Goal: Information Seeking & Learning: Learn about a topic

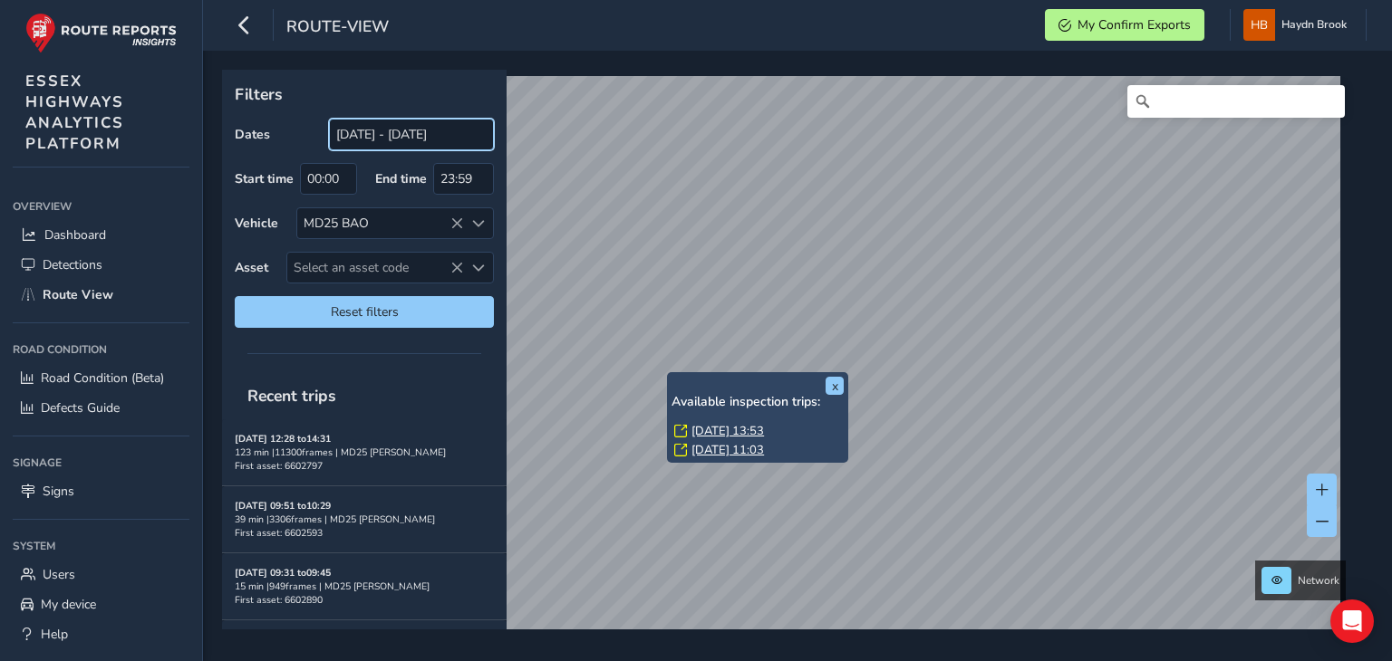
click at [422, 139] on input "[DATE] - [DATE]" at bounding box center [411, 135] width 165 height 32
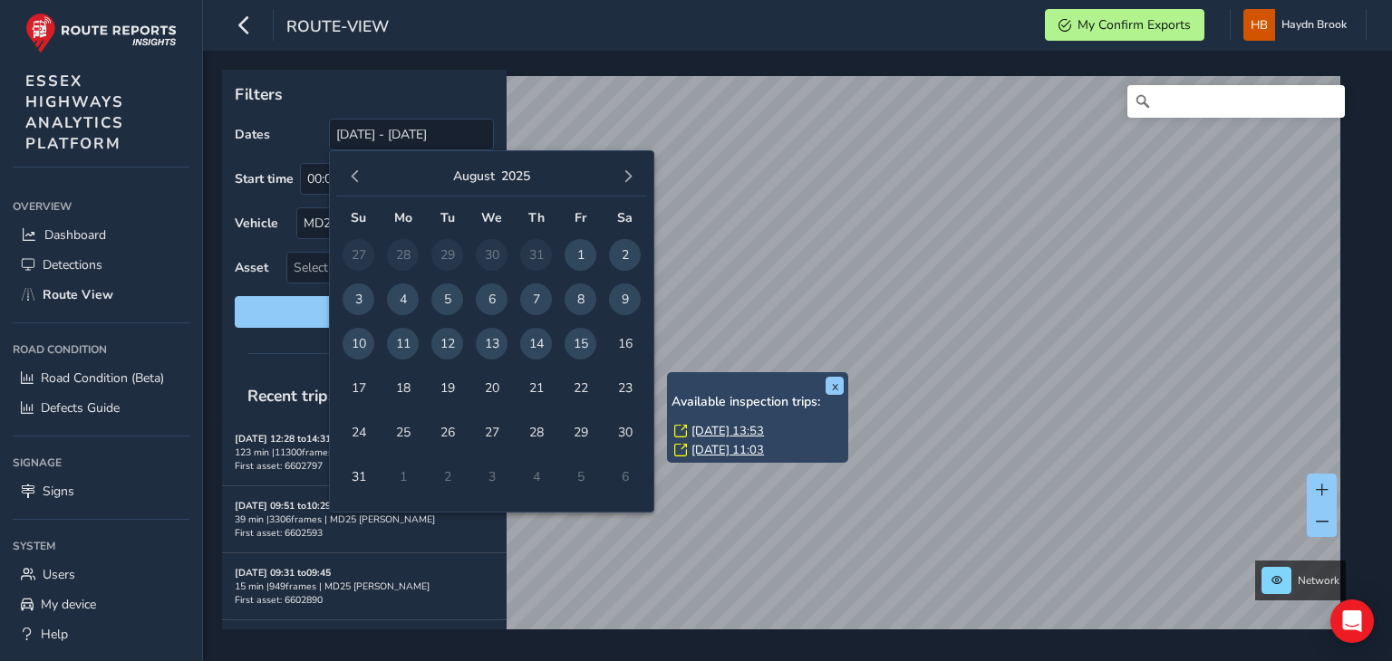
click at [538, 345] on span "14" at bounding box center [536, 344] width 32 height 32
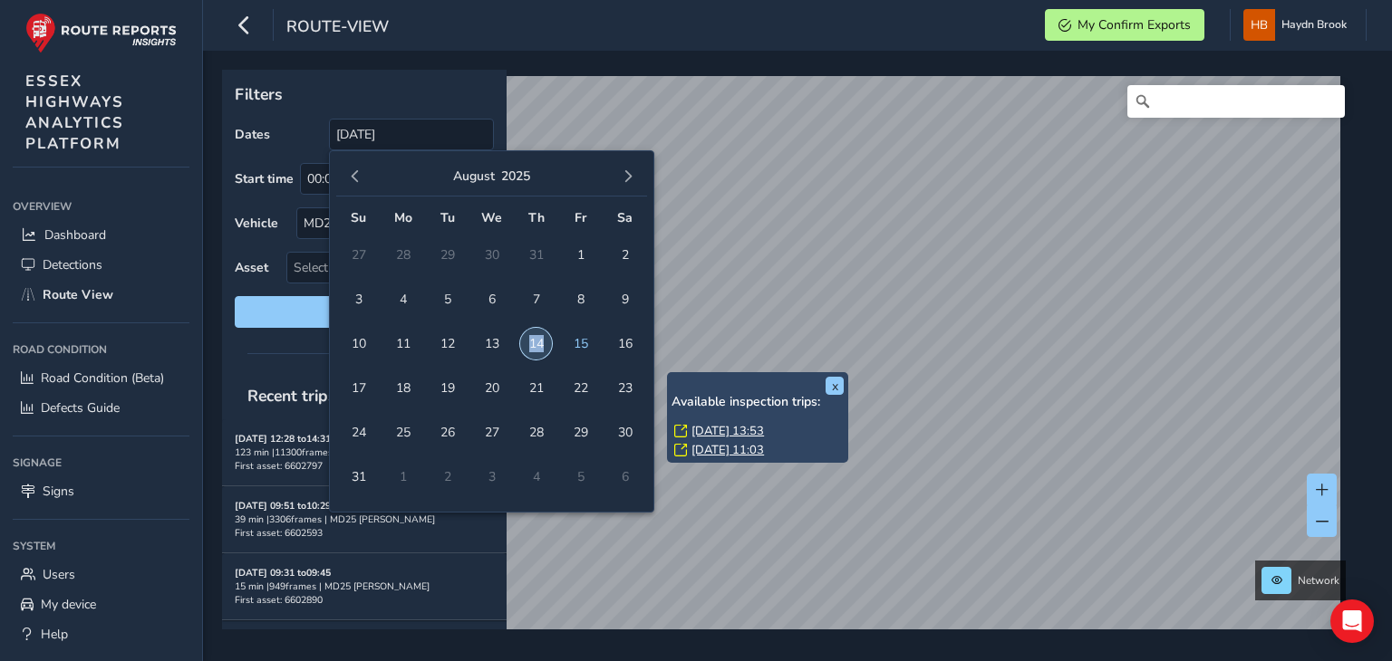
click at [538, 345] on span "14" at bounding box center [536, 344] width 32 height 32
type input "[DATE] - [DATE]"
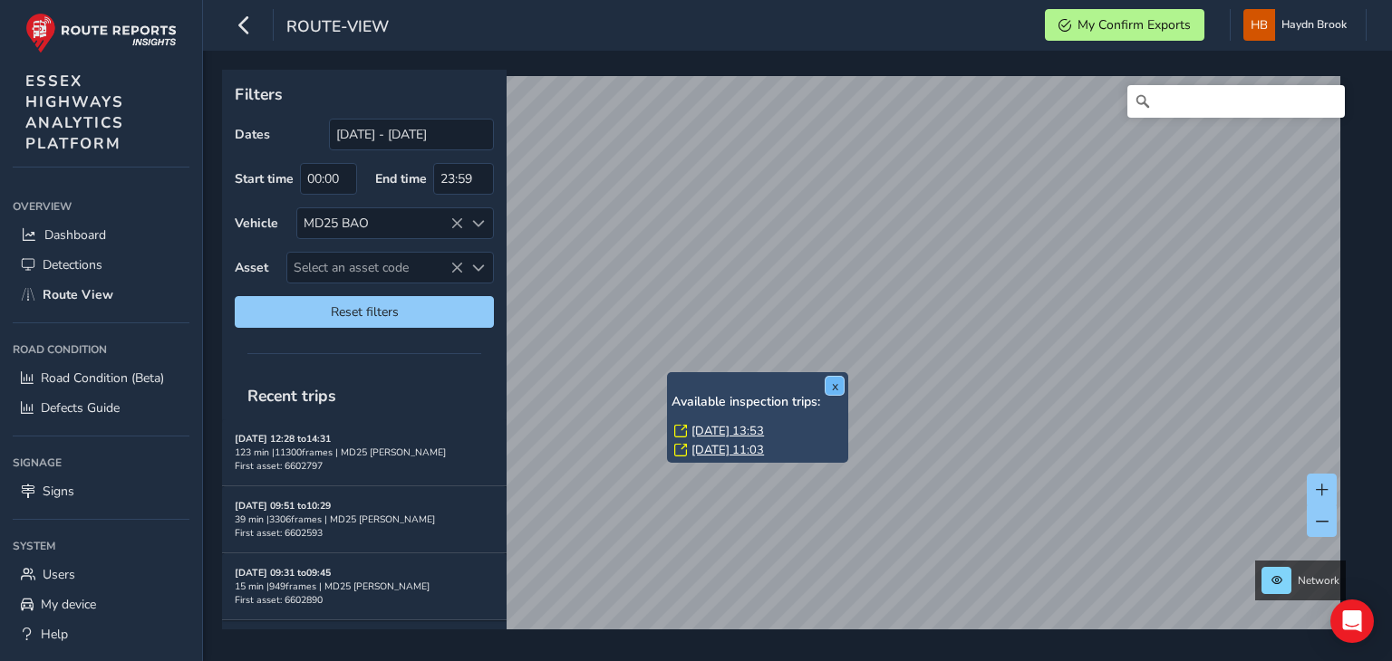
click at [832, 390] on button "x" at bounding box center [834, 386] width 18 height 18
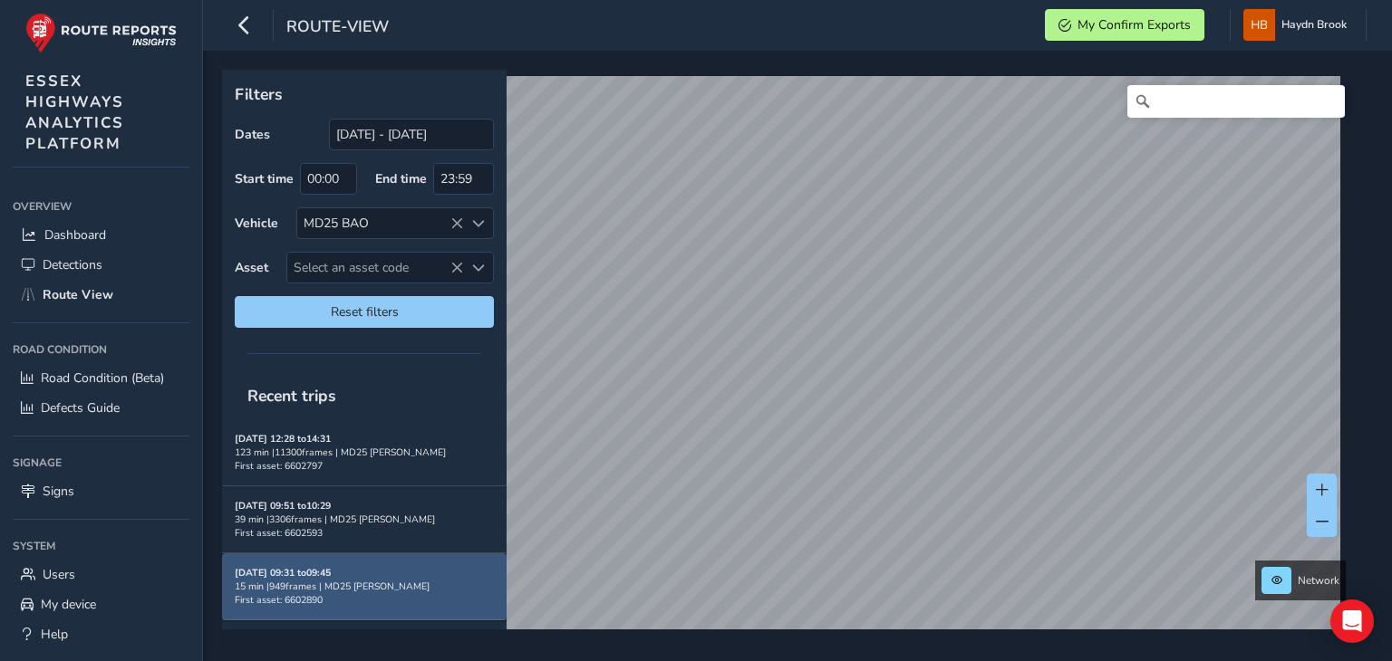
click at [369, 580] on div "15 min | 949 frames | MD25 BAO" at bounding box center [364, 587] width 259 height 14
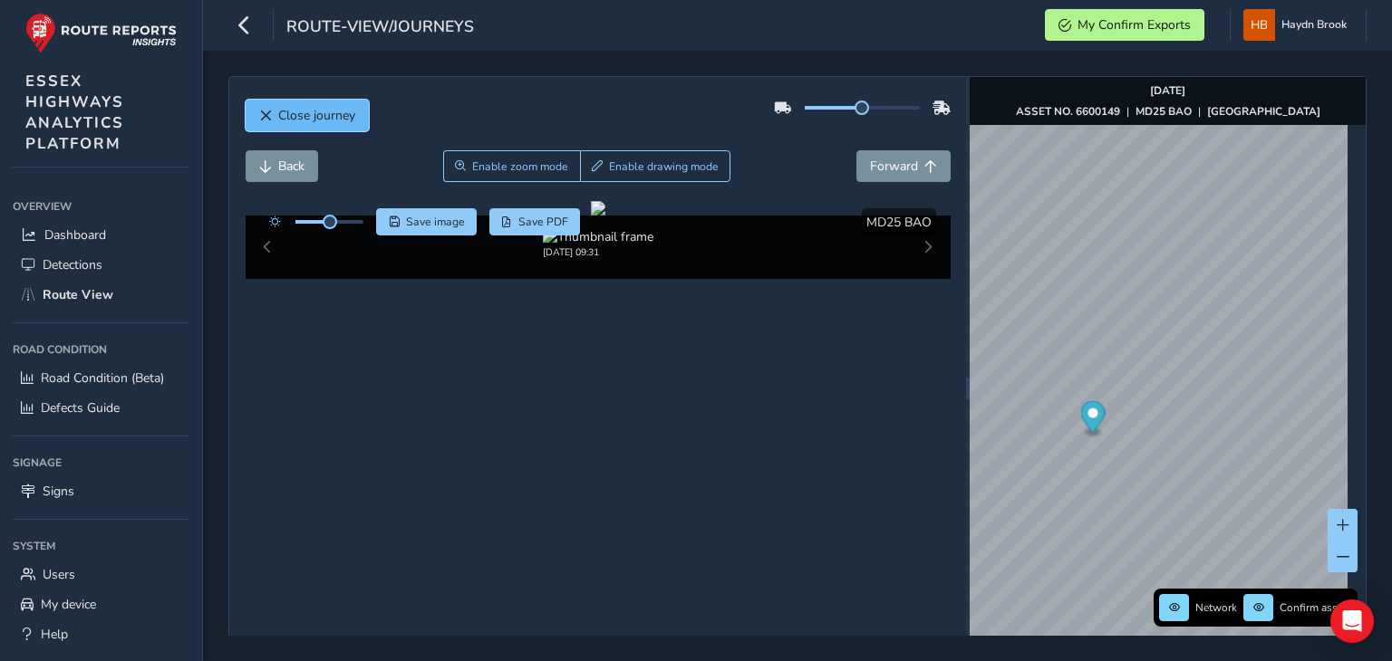
click at [326, 128] on button "Close journey" at bounding box center [307, 116] width 123 height 32
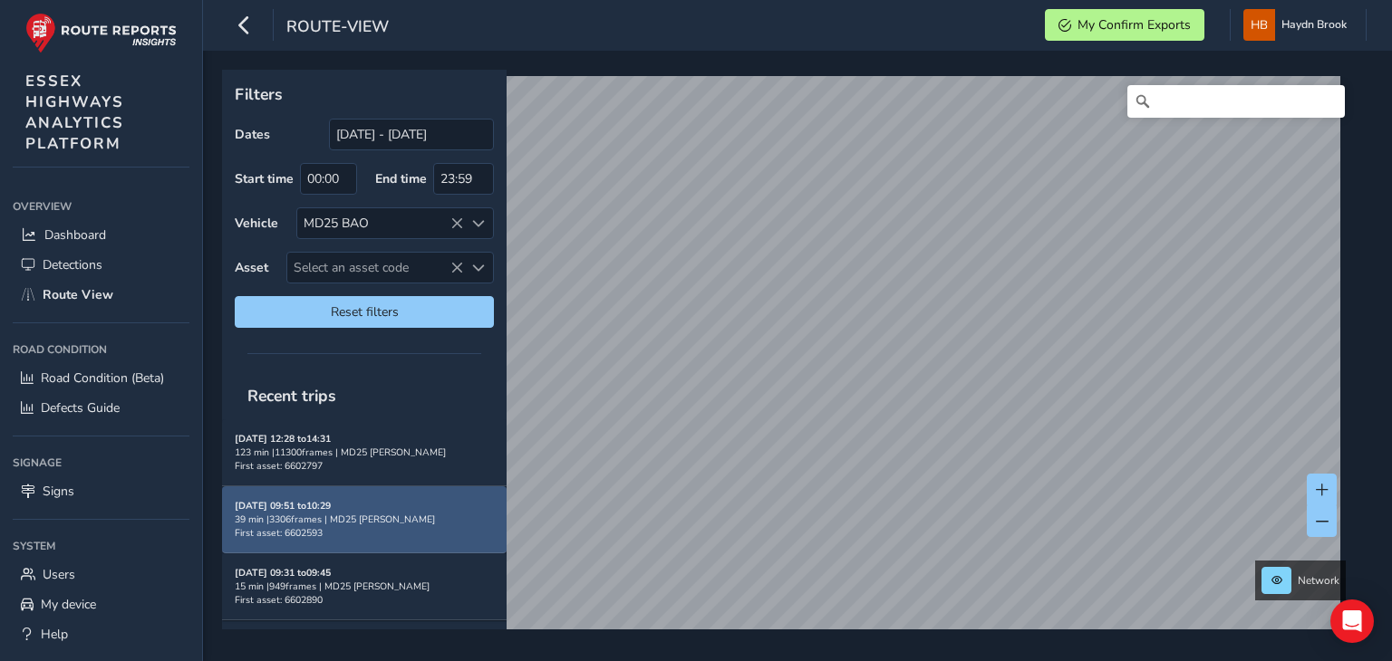
click at [393, 513] on div "39 min | 3306 frames | MD25 BAO" at bounding box center [364, 520] width 259 height 14
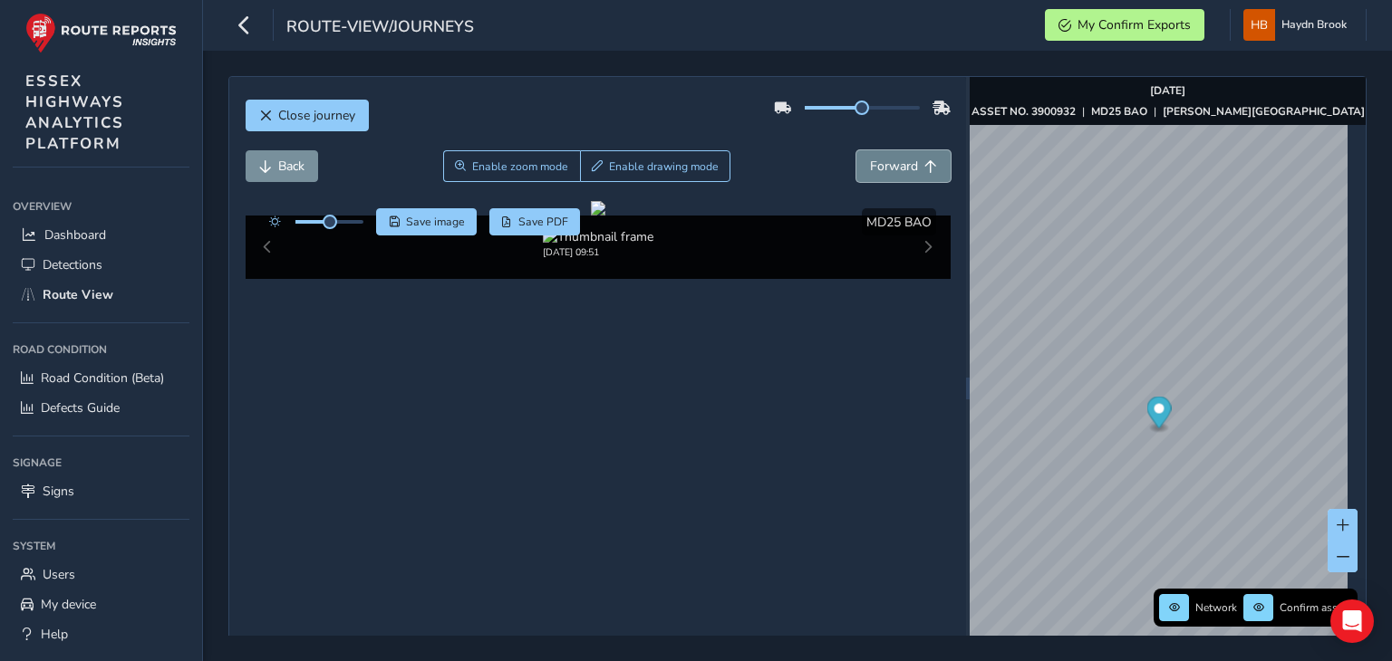
click at [894, 171] on span "Forward" at bounding box center [894, 166] width 48 height 17
click at [895, 167] on span "Forward" at bounding box center [894, 166] width 48 height 17
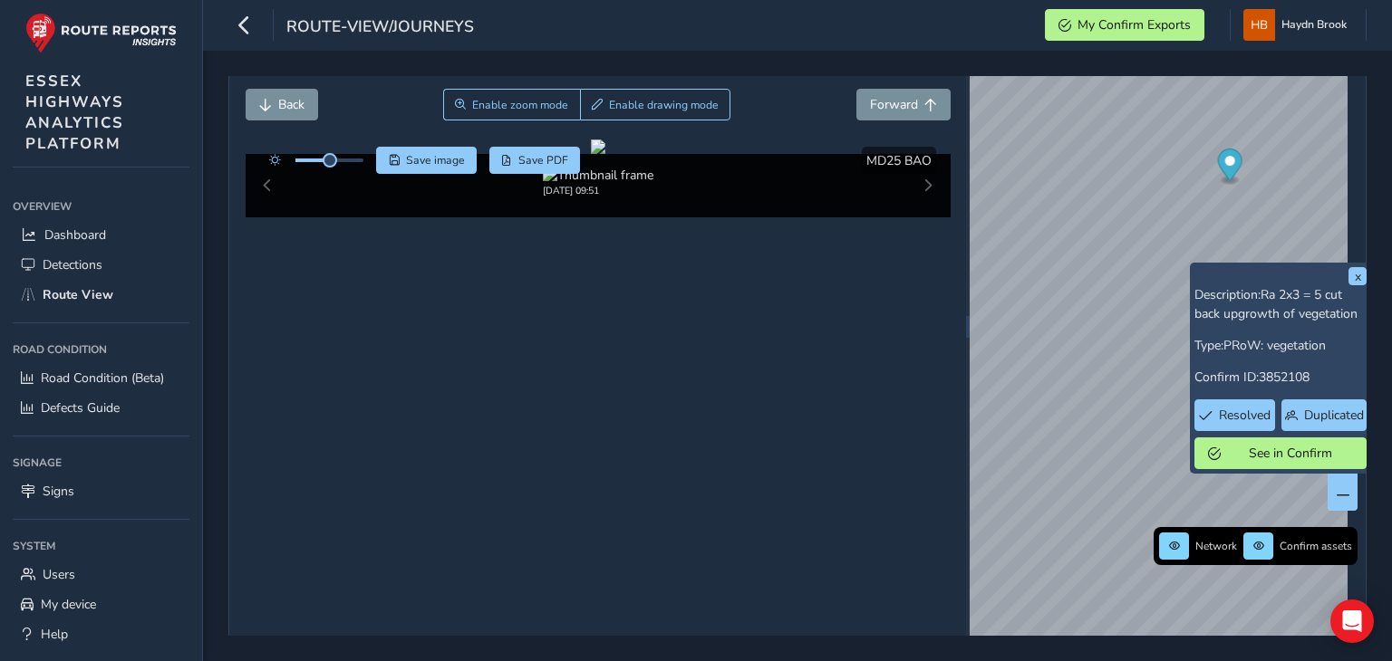
scroll to position [69, 0]
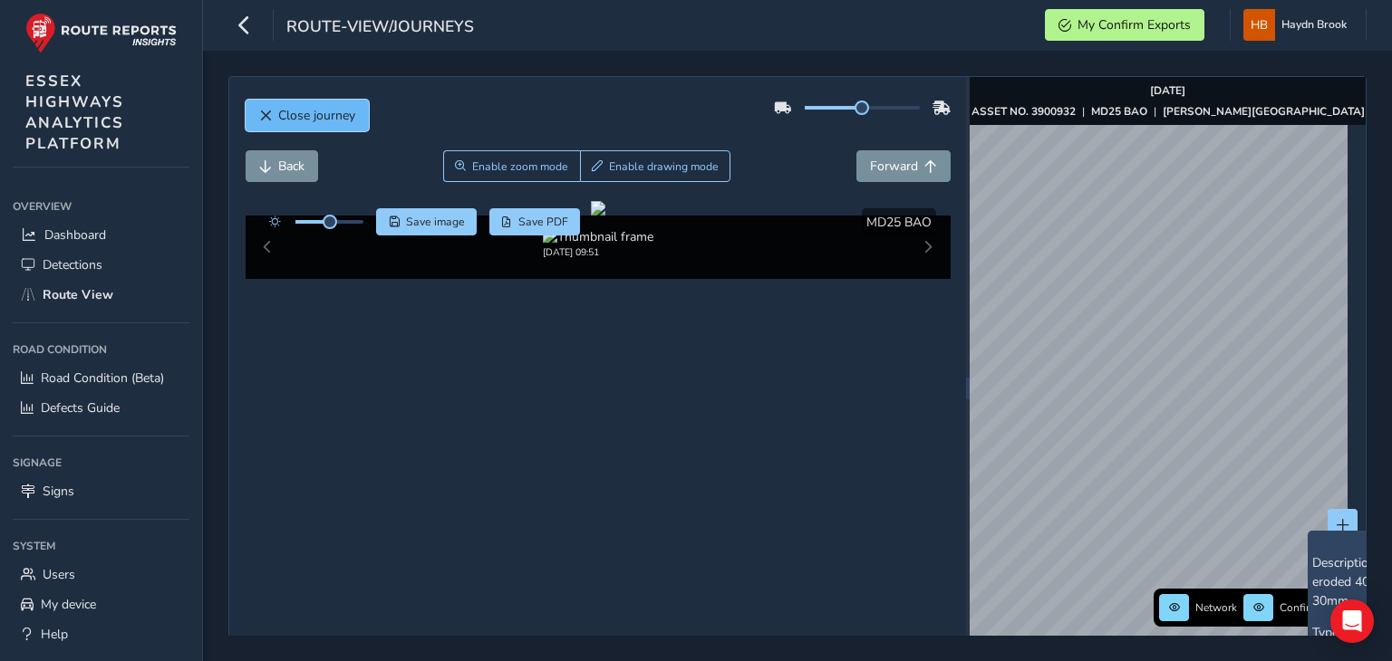
click at [313, 118] on span "Close journey" at bounding box center [316, 115] width 77 height 17
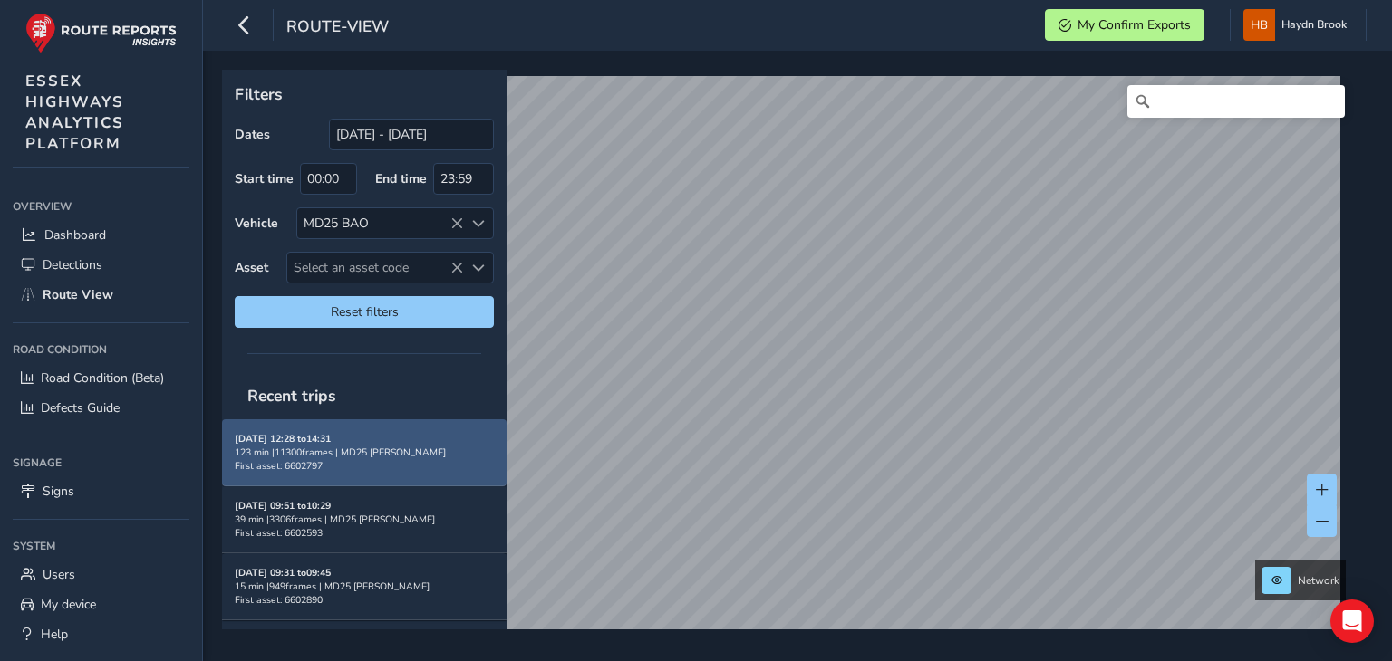
click at [394, 465] on div "[DATE] 12:28 to 14:31 123 min | 11300 frames | MD25 BAO First asset: 6602797" at bounding box center [364, 452] width 259 height 41
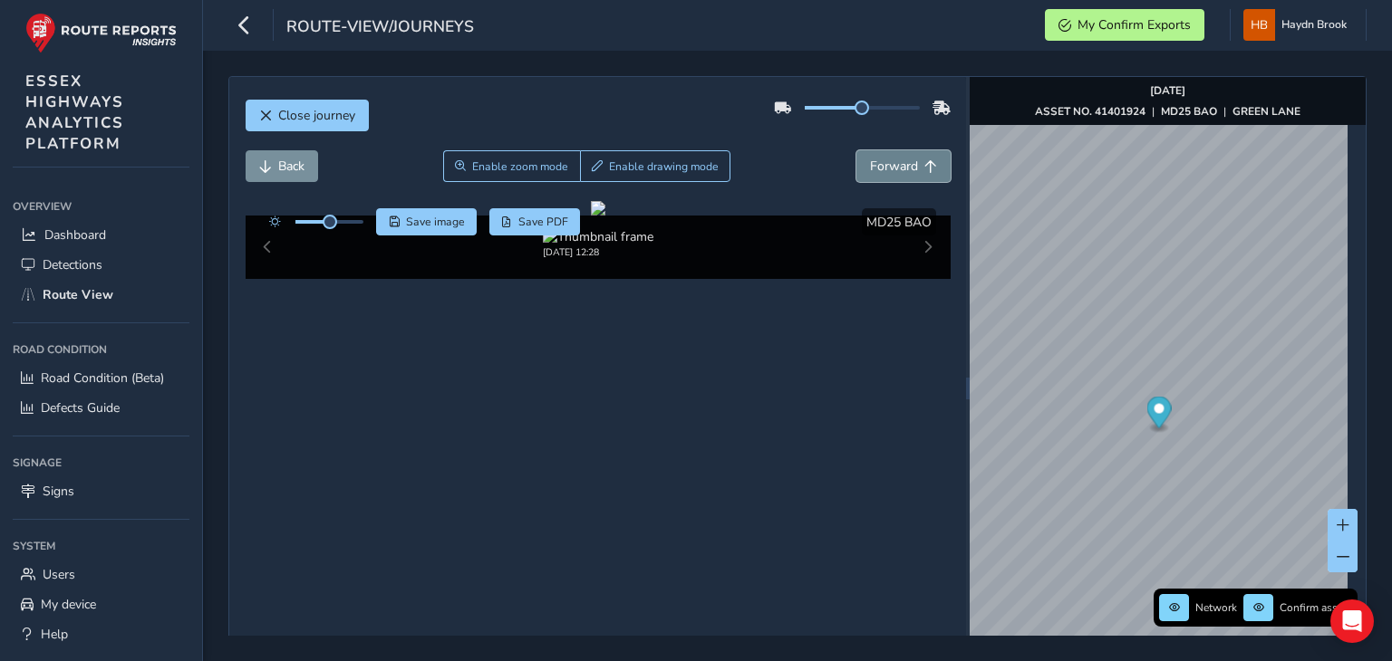
click at [891, 158] on span "Forward" at bounding box center [894, 166] width 48 height 17
click at [889, 158] on span "Forward" at bounding box center [894, 166] width 48 height 17
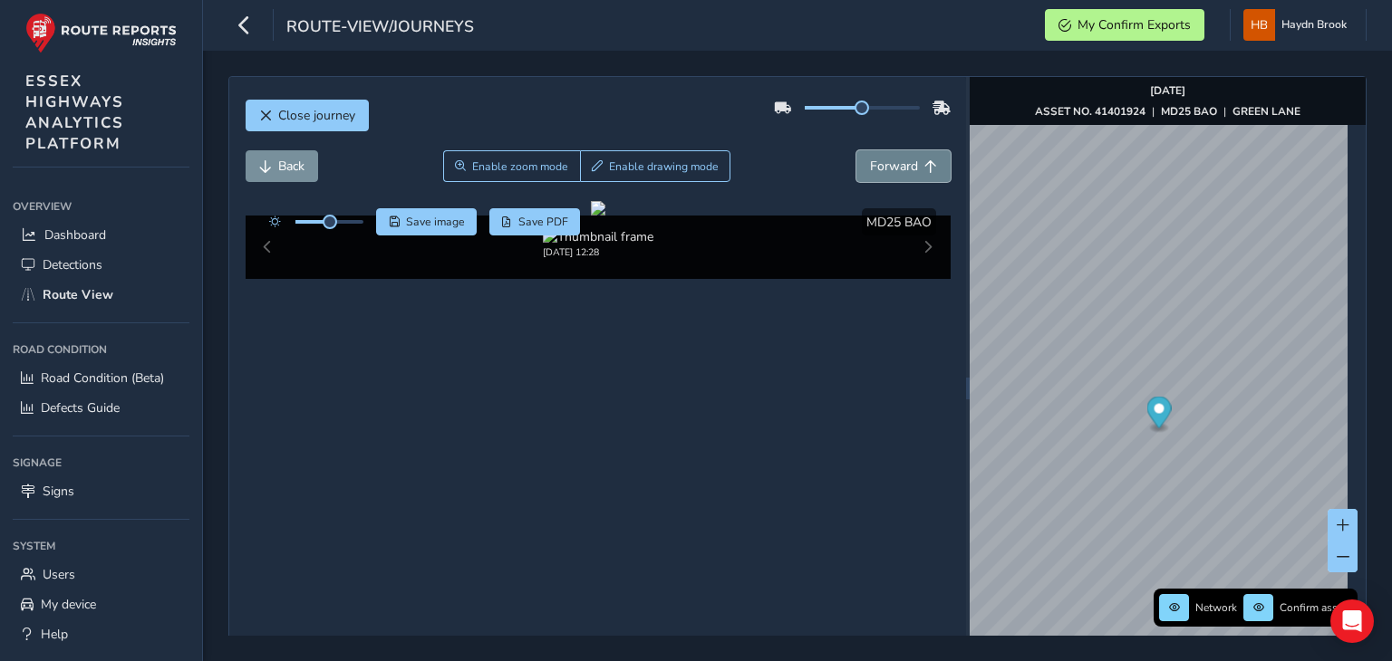
click at [887, 158] on span "Forward" at bounding box center [894, 166] width 48 height 17
click at [885, 159] on span "Forward" at bounding box center [894, 166] width 48 height 17
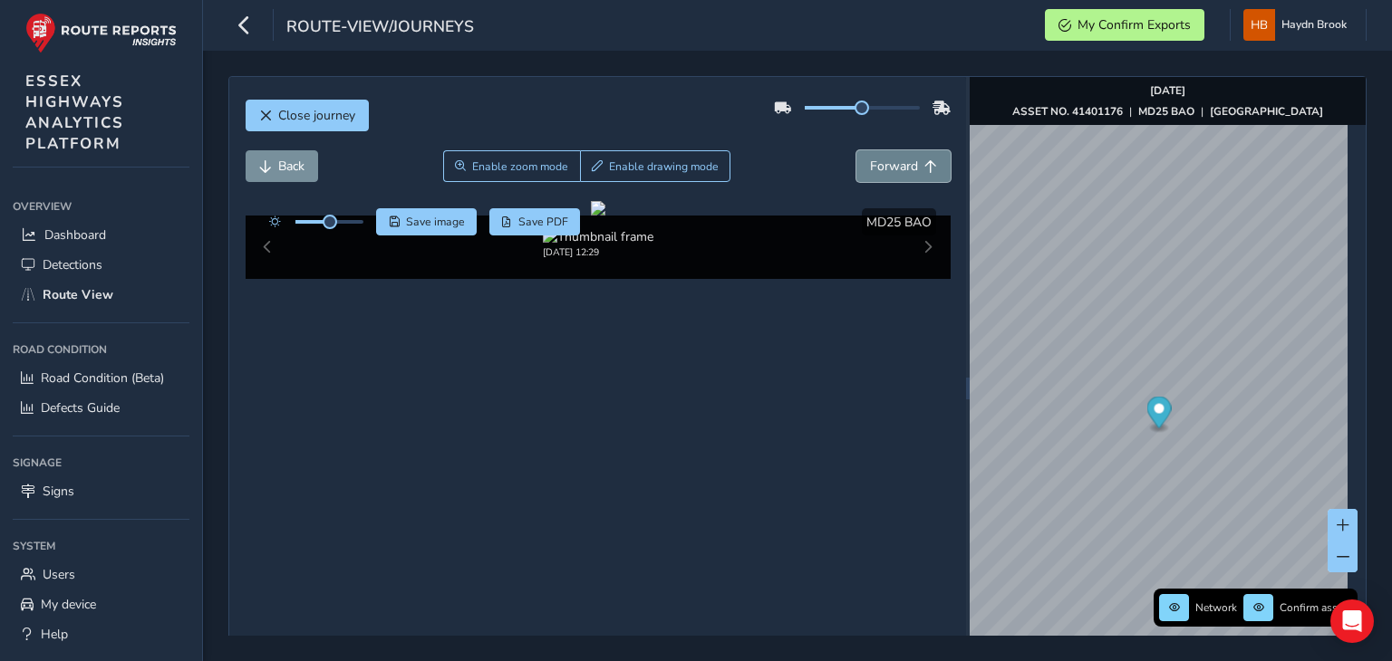
click at [885, 159] on span "Forward" at bounding box center [894, 166] width 48 height 17
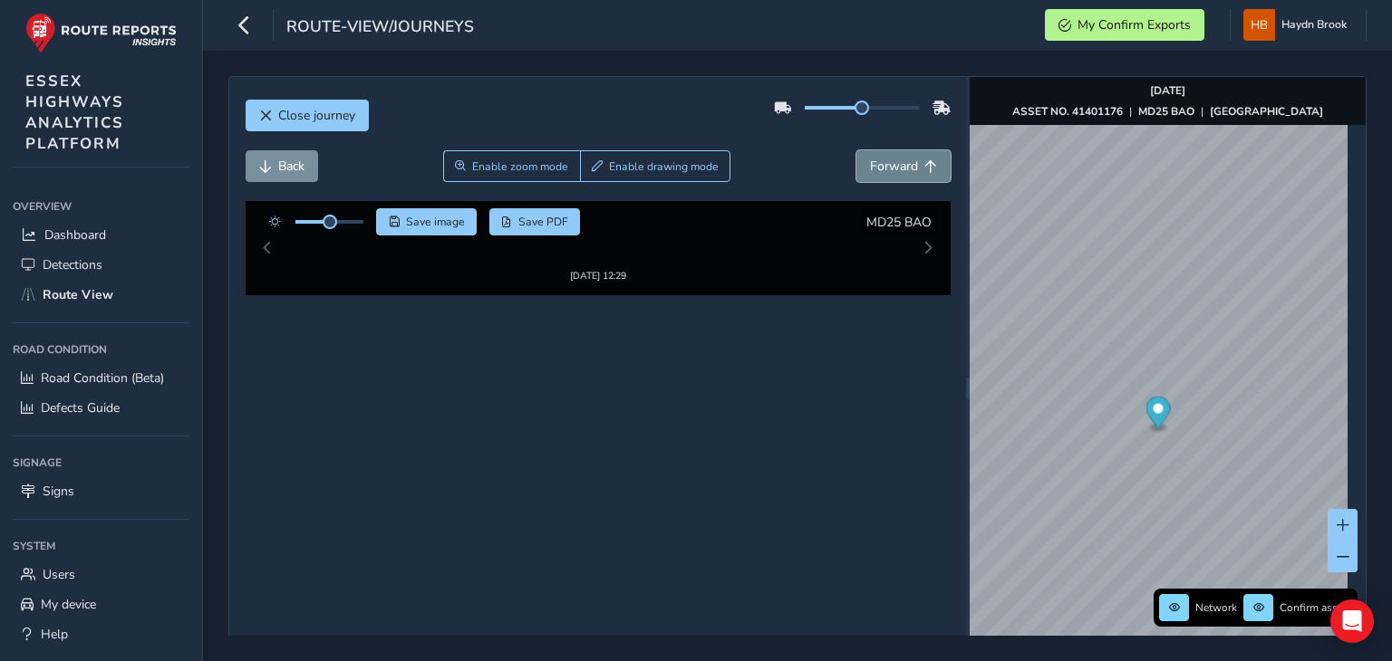
click at [885, 159] on span "Forward" at bounding box center [894, 166] width 48 height 17
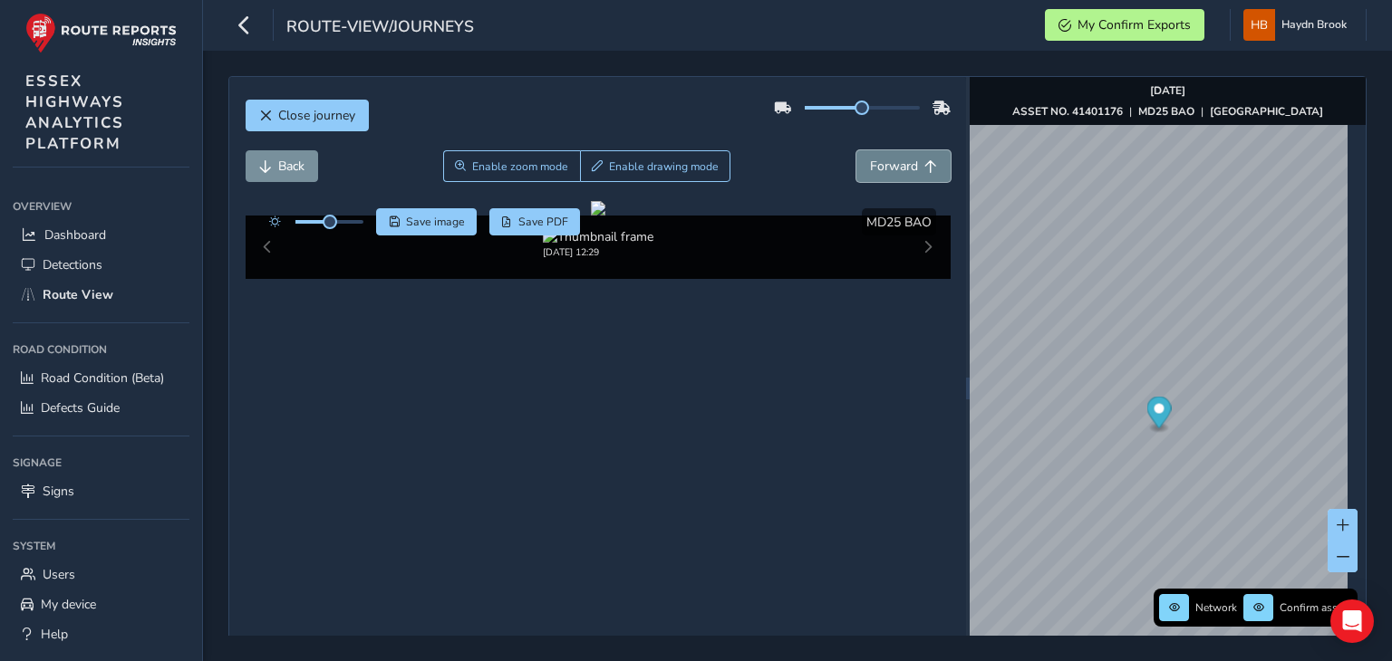
click at [885, 159] on span "Forward" at bounding box center [894, 166] width 48 height 17
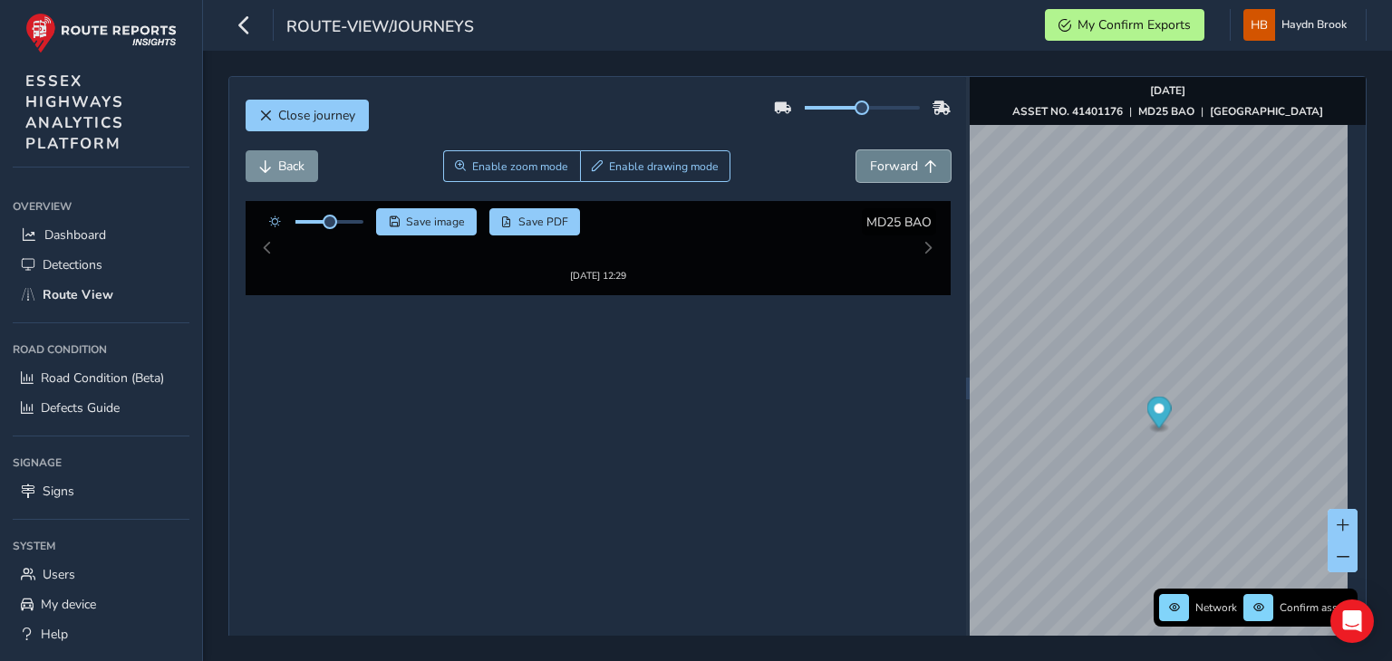
click at [885, 159] on span "Forward" at bounding box center [894, 166] width 48 height 17
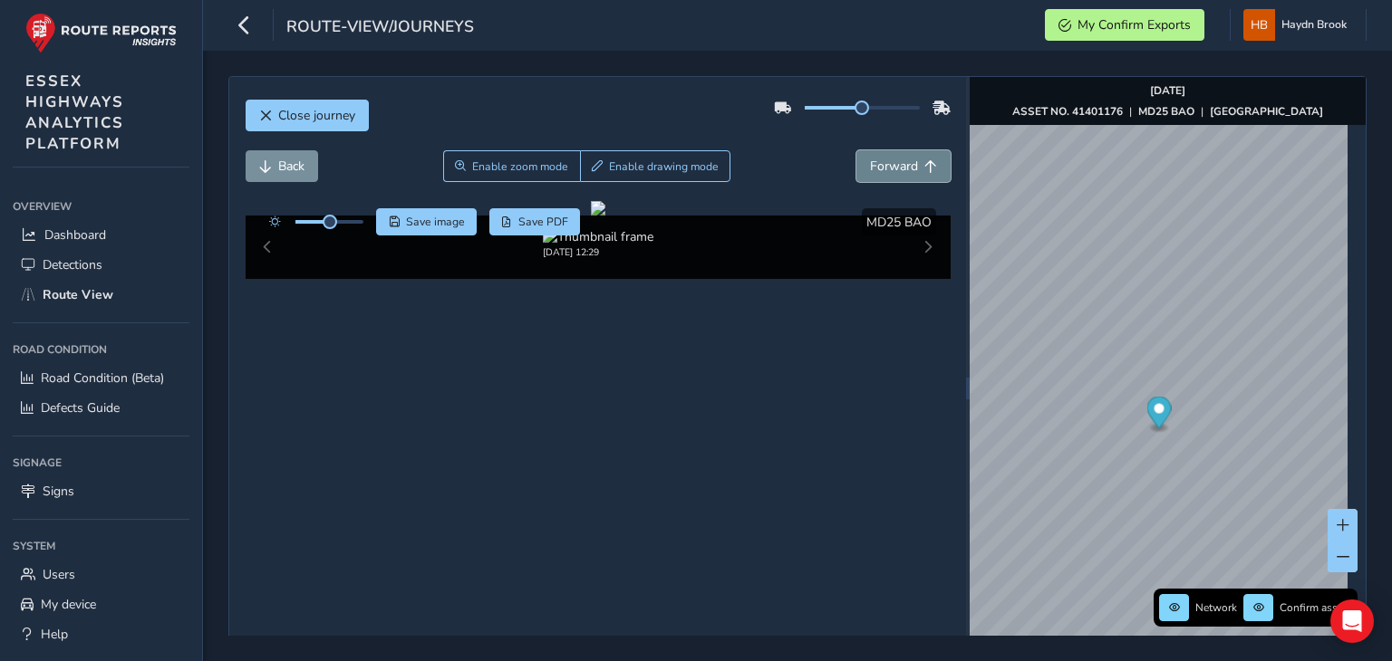
click at [885, 159] on span "Forward" at bounding box center [894, 166] width 48 height 17
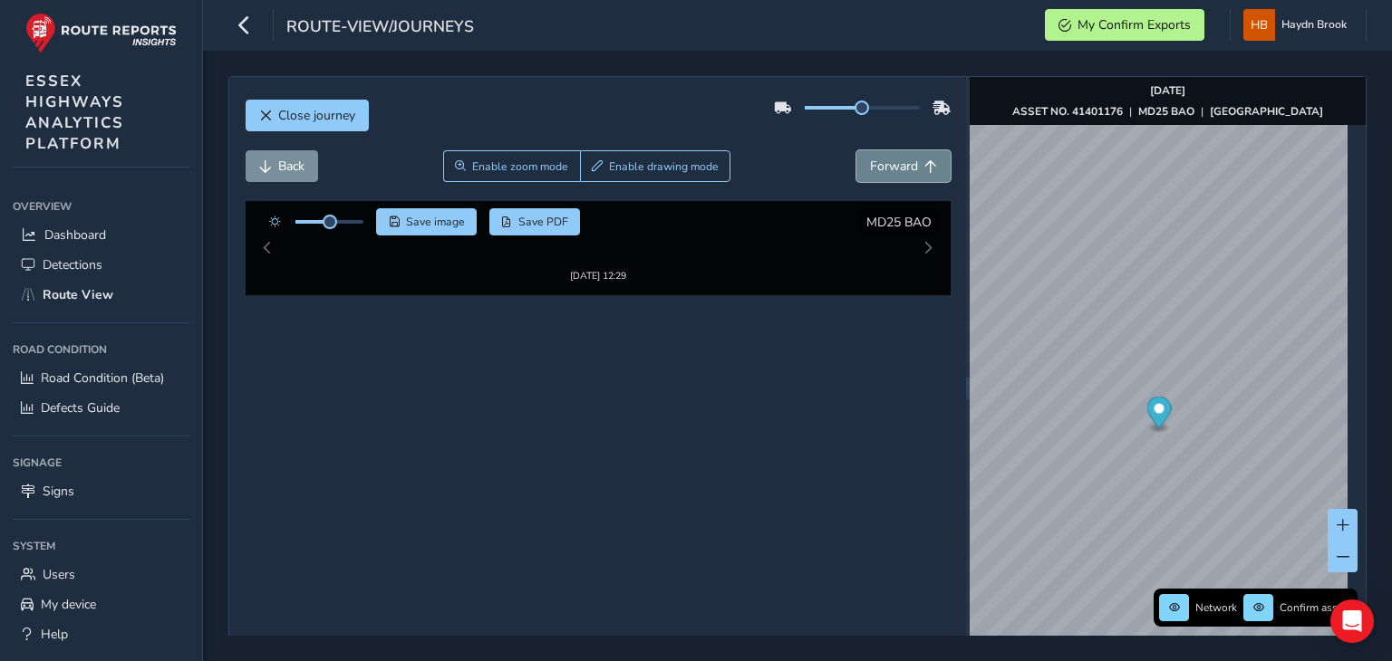
click at [885, 159] on span "Forward" at bounding box center [894, 166] width 48 height 17
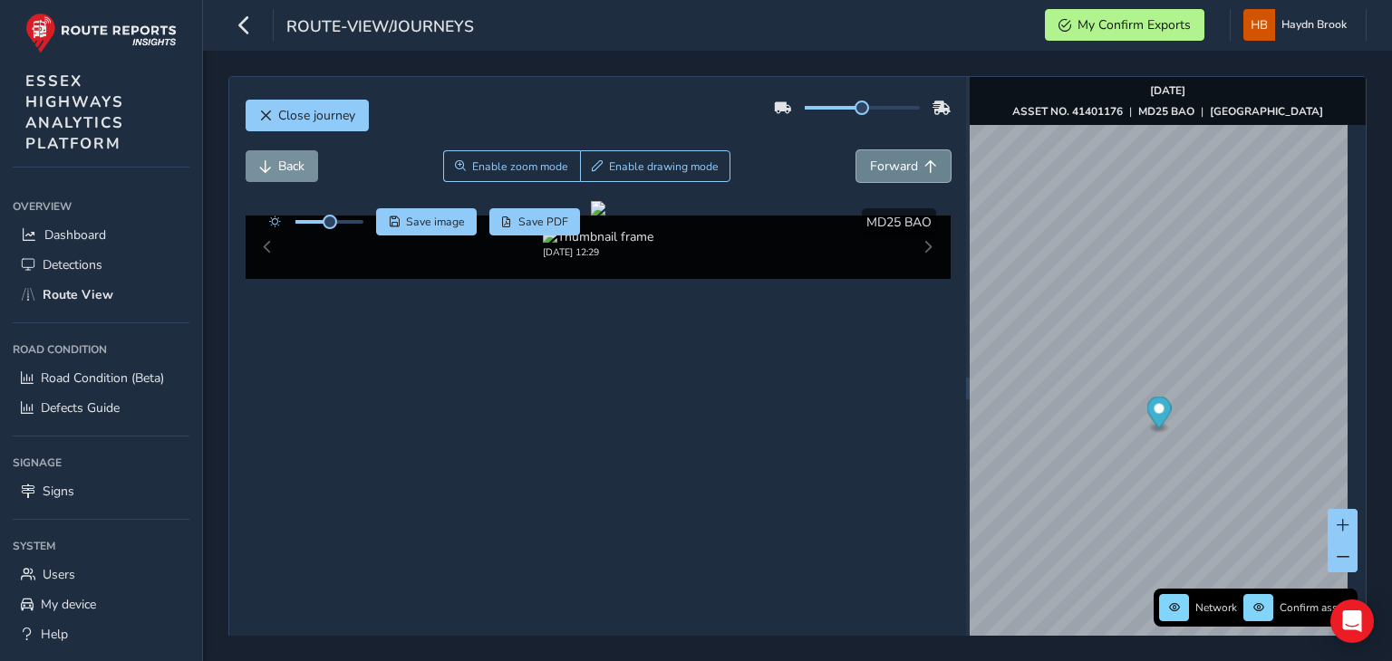
click at [885, 159] on span "Forward" at bounding box center [894, 166] width 48 height 17
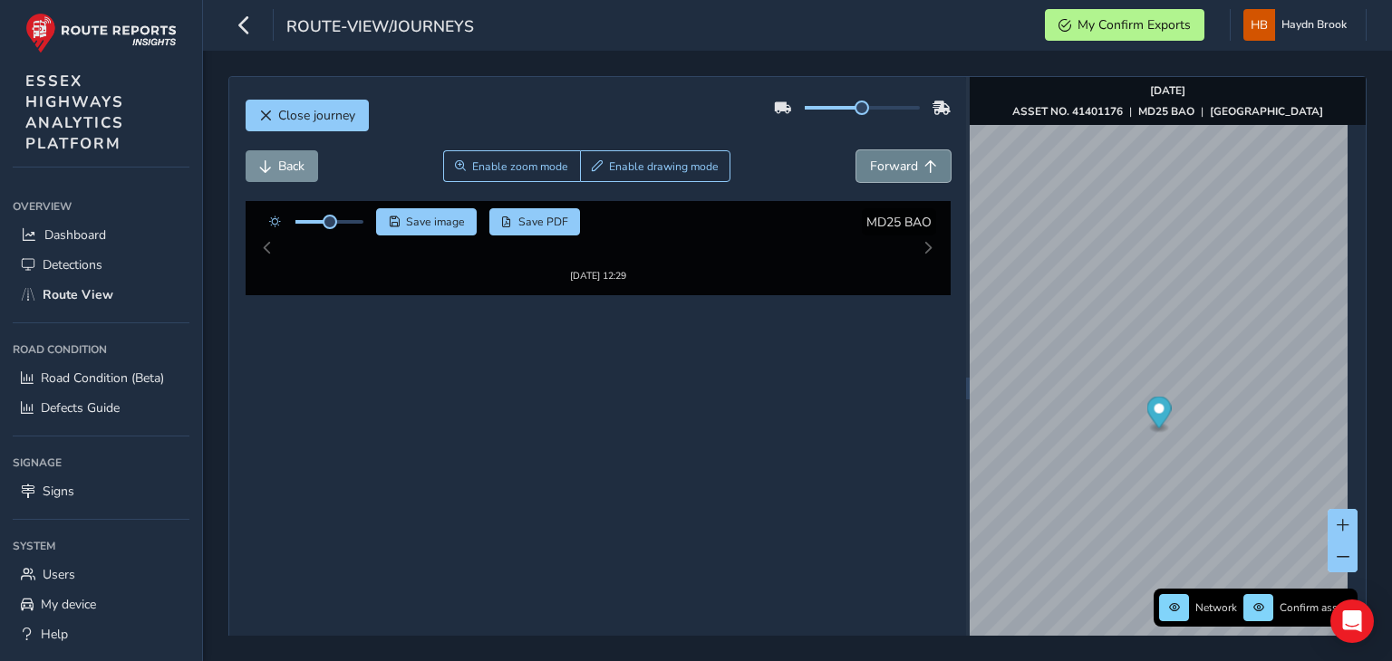
click at [885, 159] on span "Forward" at bounding box center [894, 166] width 48 height 17
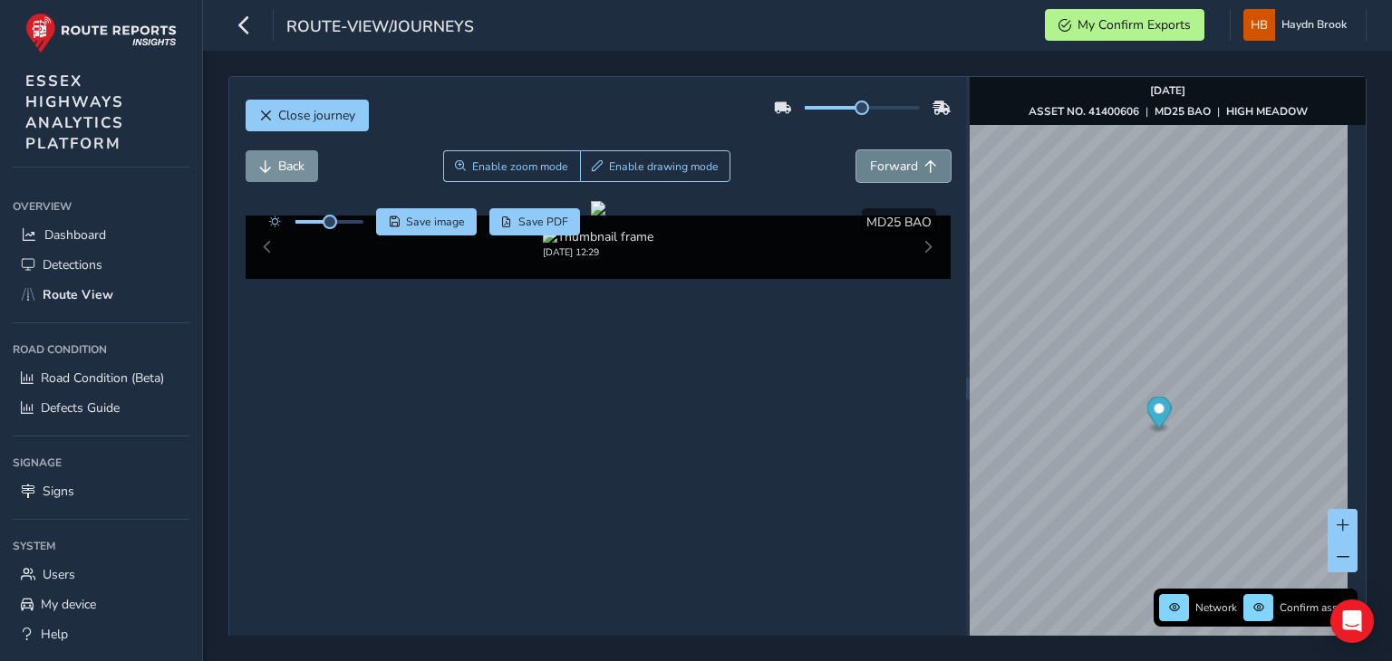
click at [885, 159] on span "Forward" at bounding box center [894, 166] width 48 height 17
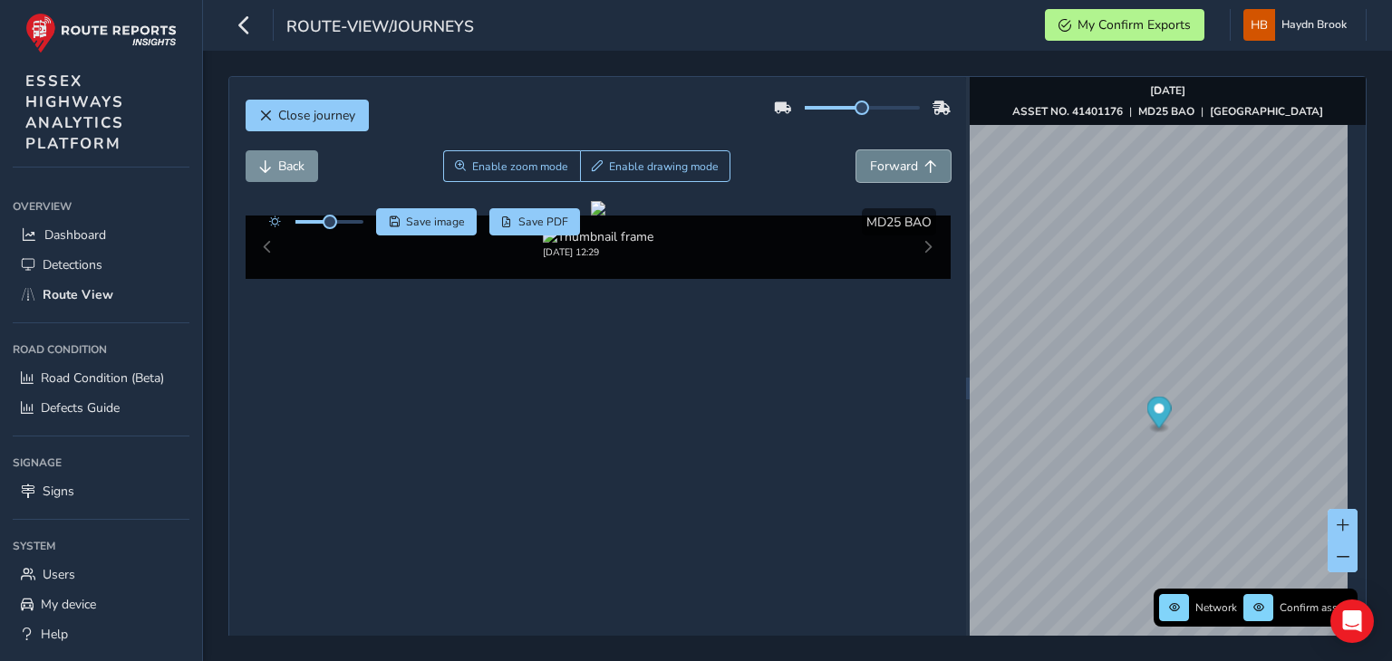
click at [885, 159] on span "Forward" at bounding box center [894, 166] width 48 height 17
click at [885, 158] on span "Forward" at bounding box center [894, 166] width 48 height 17
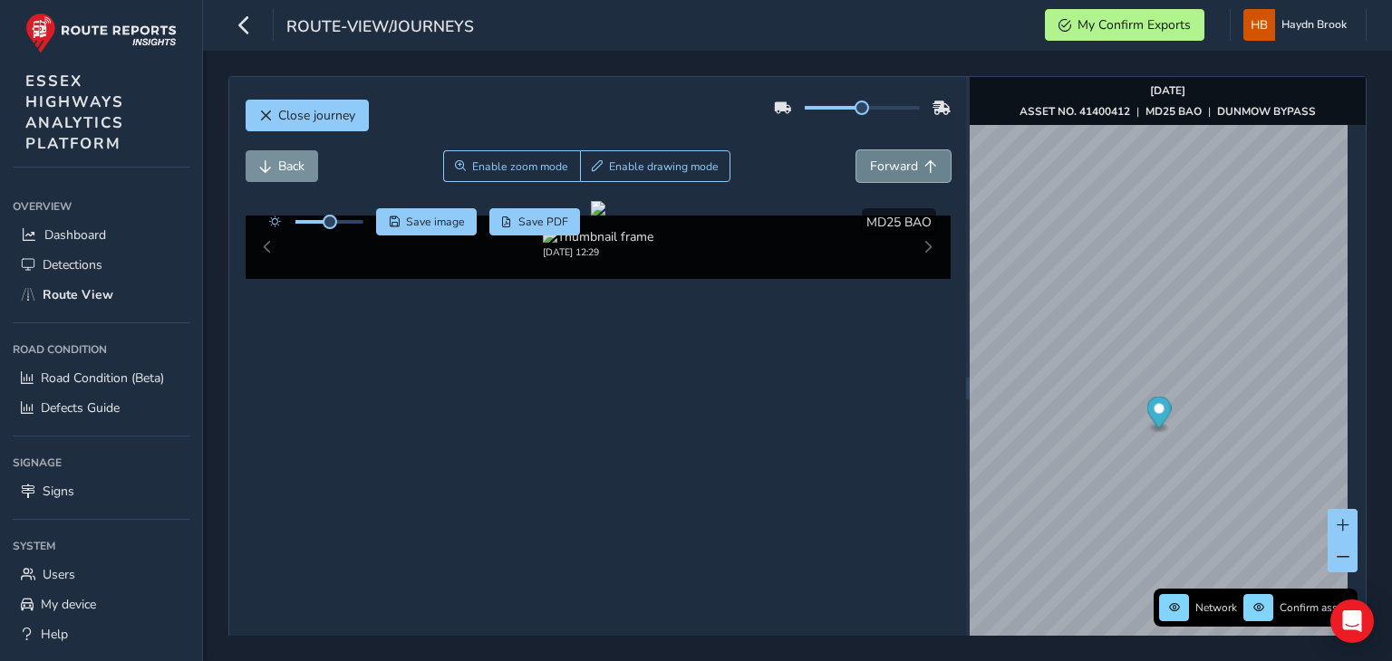
click at [885, 158] on span "Forward" at bounding box center [894, 166] width 48 height 17
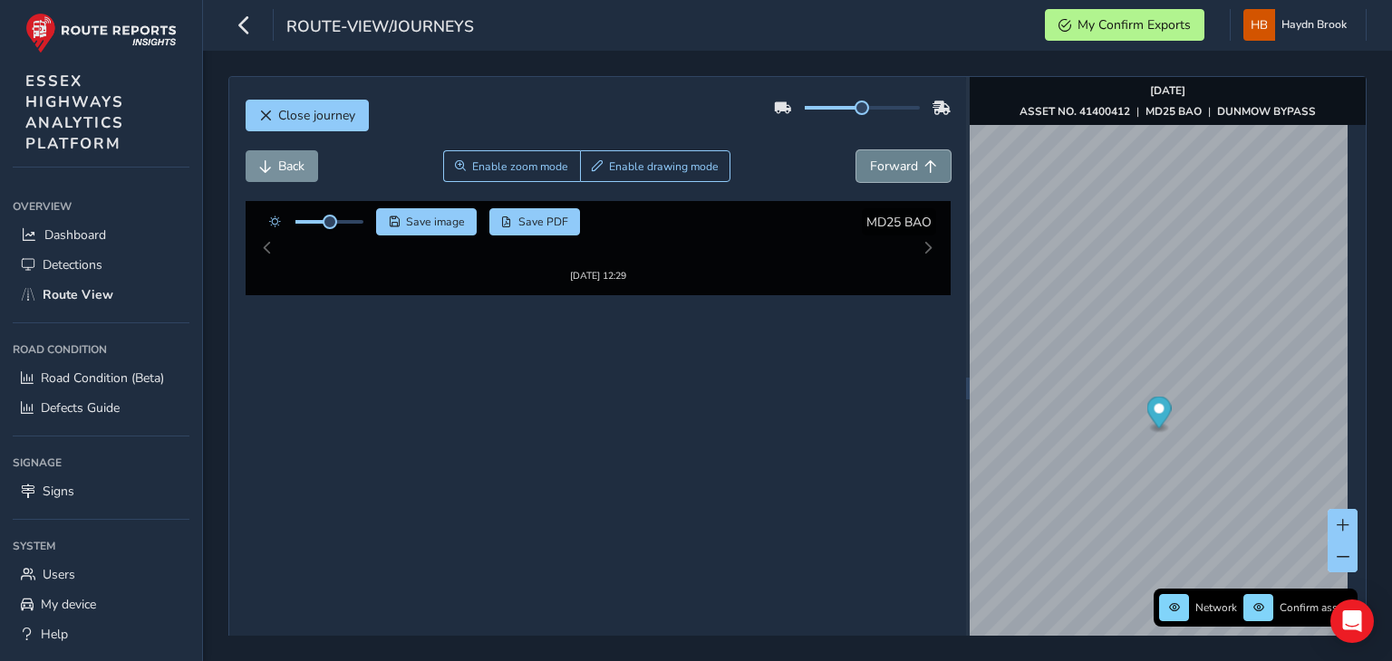
click at [885, 158] on span "Forward" at bounding box center [894, 166] width 48 height 17
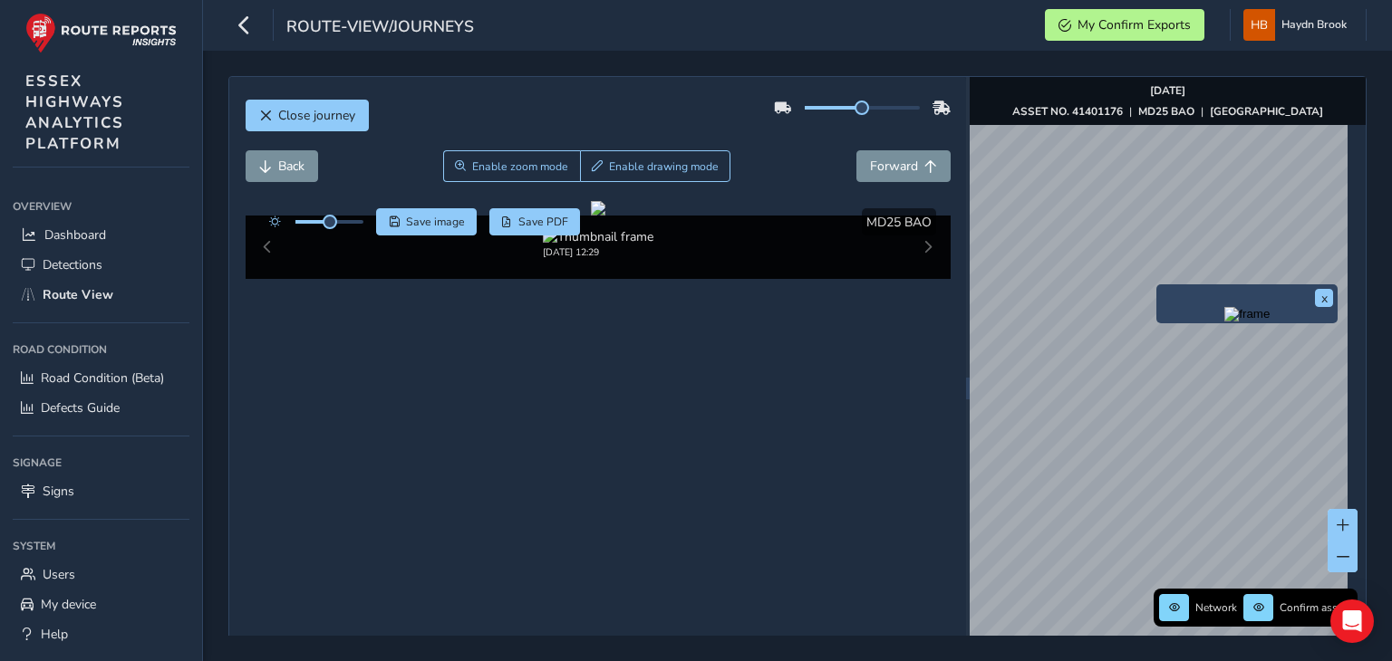
click at [1224, 322] on img "Preview frame" at bounding box center [1246, 314] width 45 height 14
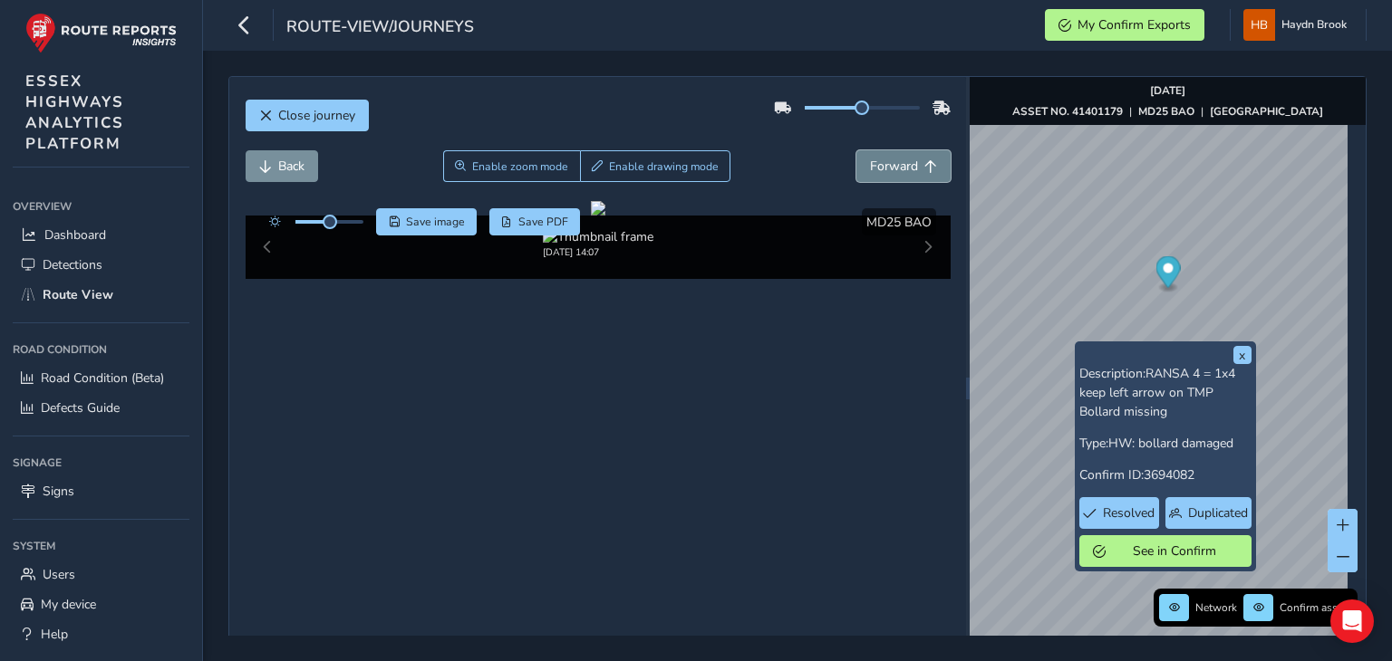
click at [910, 168] on button "Forward" at bounding box center [903, 166] width 94 height 32
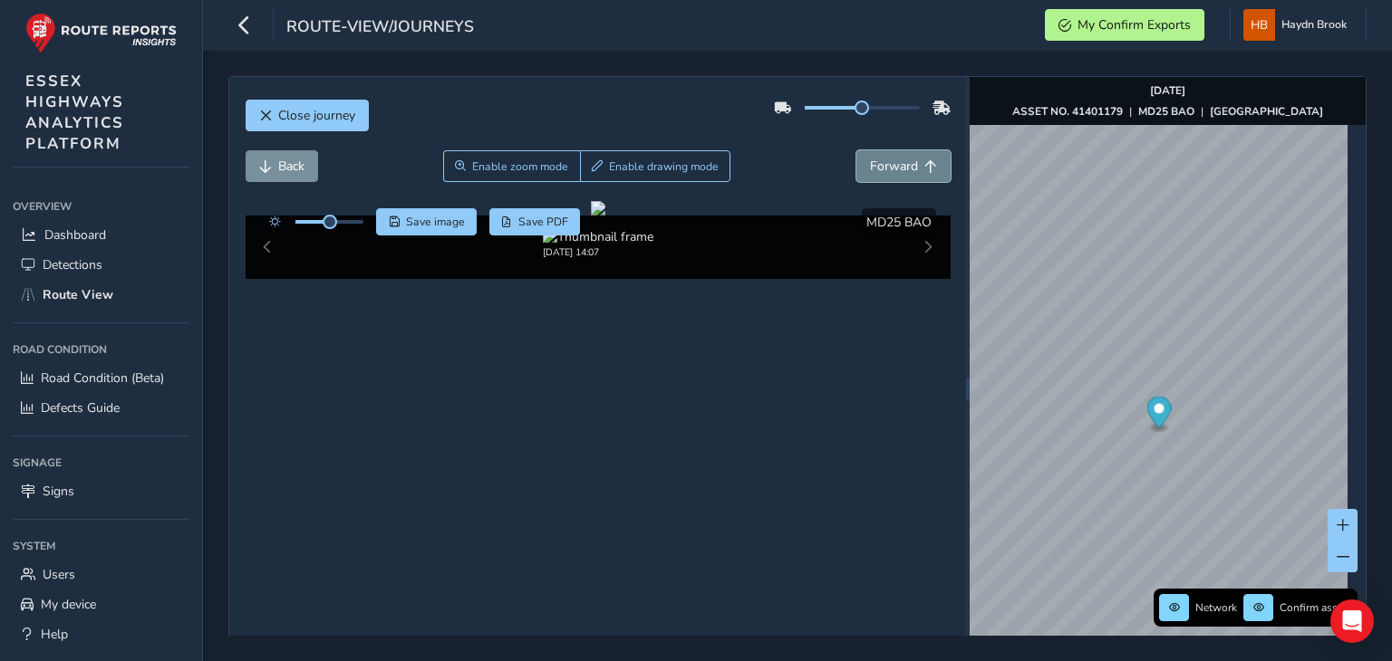
click at [901, 159] on span "Forward" at bounding box center [894, 166] width 48 height 17
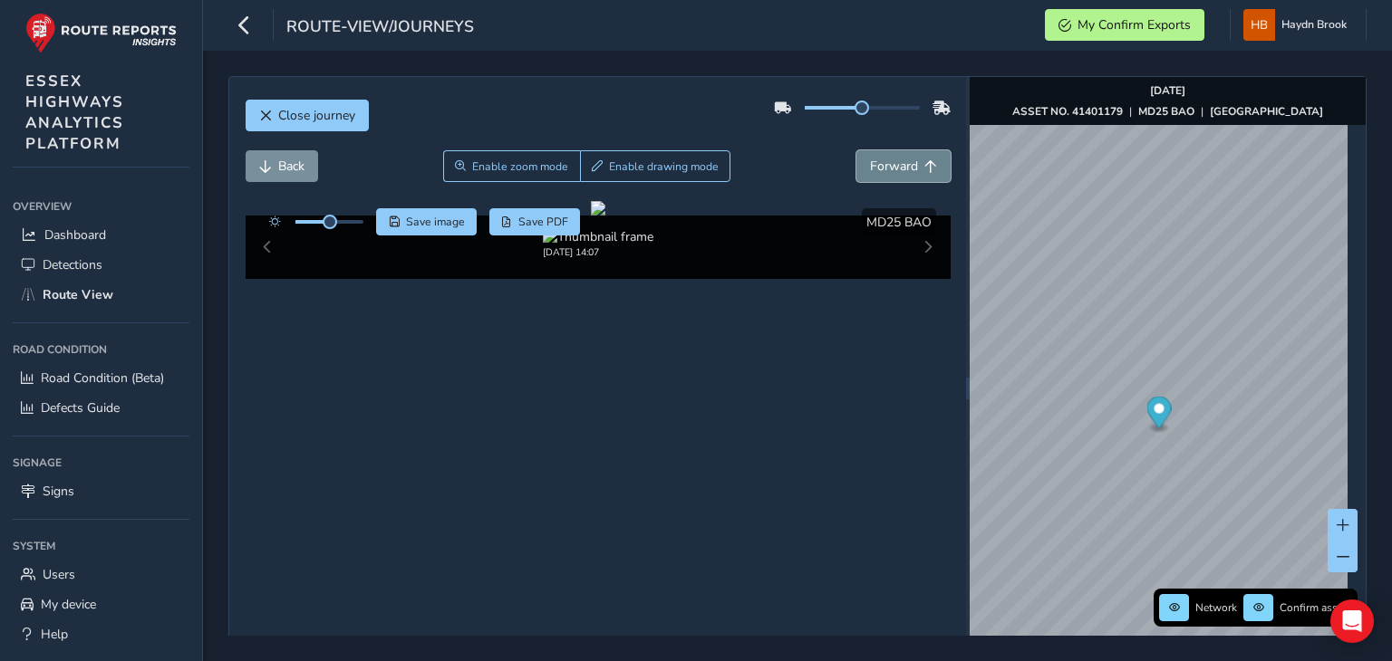
click at [901, 159] on span "Forward" at bounding box center [894, 166] width 48 height 17
click at [898, 164] on span "Forward" at bounding box center [894, 166] width 48 height 17
click at [897, 164] on span "Forward" at bounding box center [894, 166] width 48 height 17
click at [896, 165] on span "Forward" at bounding box center [894, 166] width 48 height 17
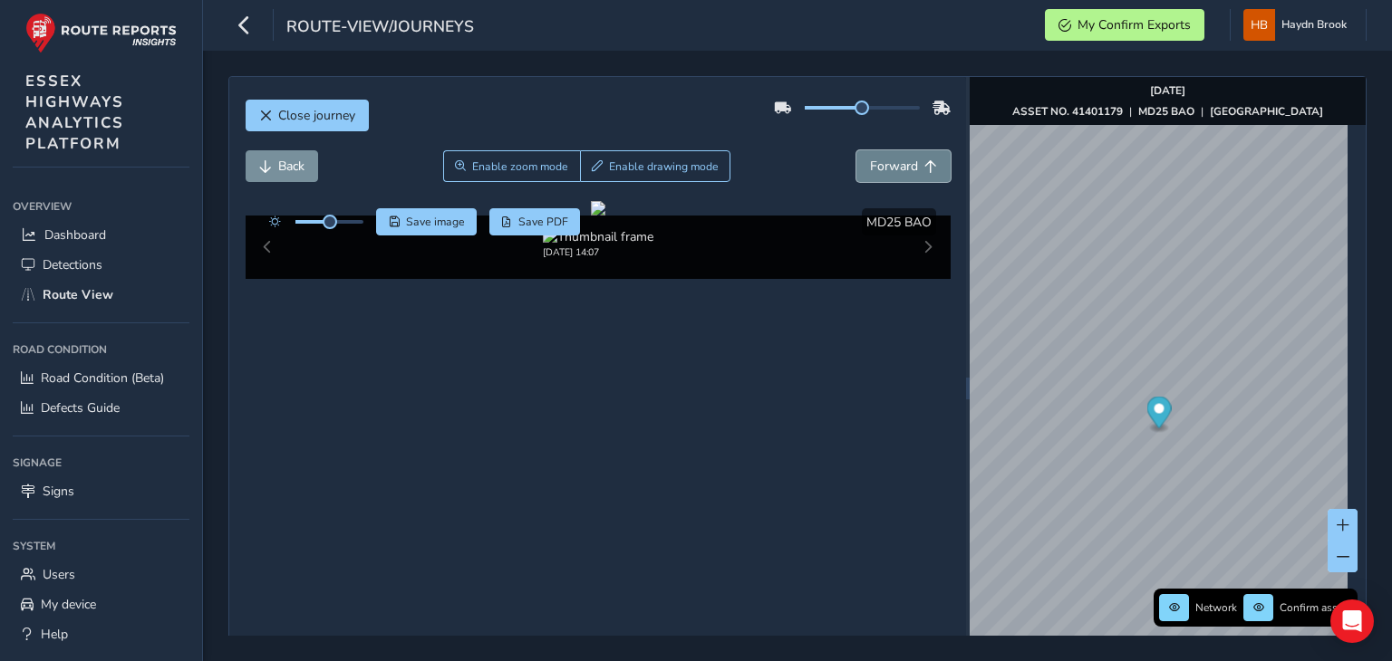
click at [896, 165] on span "Forward" at bounding box center [894, 166] width 48 height 17
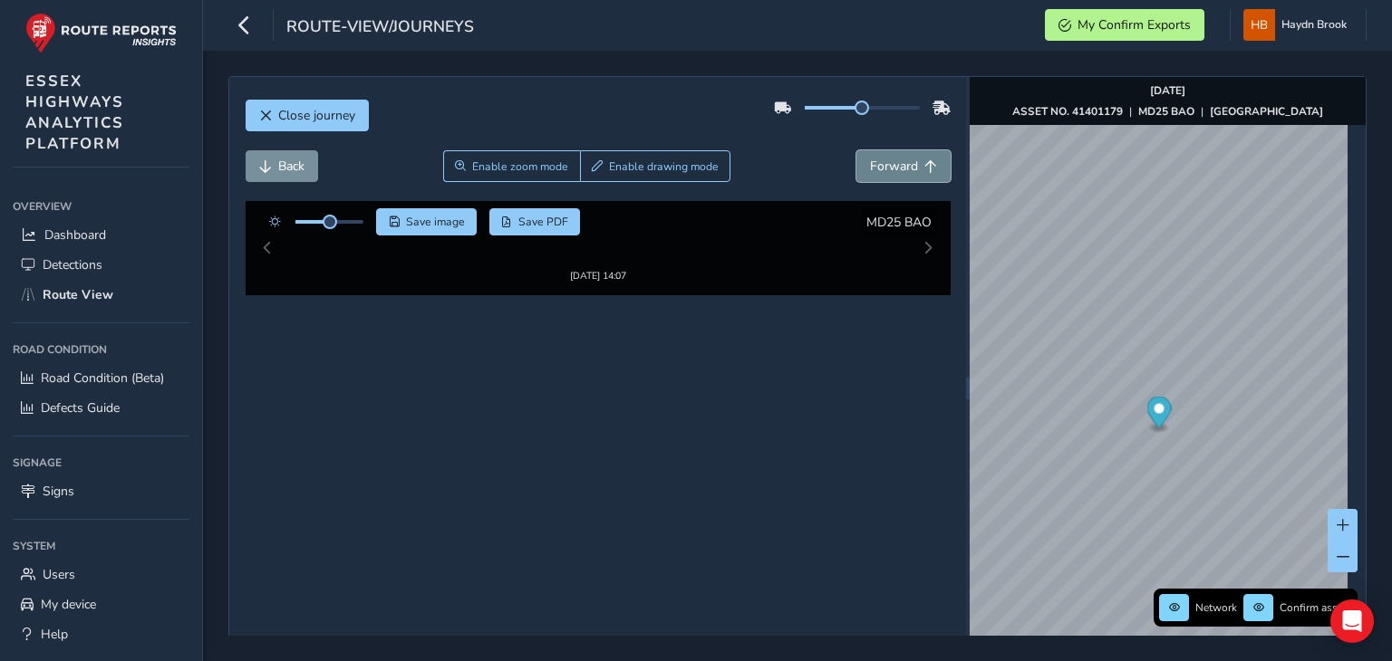
click at [896, 165] on span "Forward" at bounding box center [894, 166] width 48 height 17
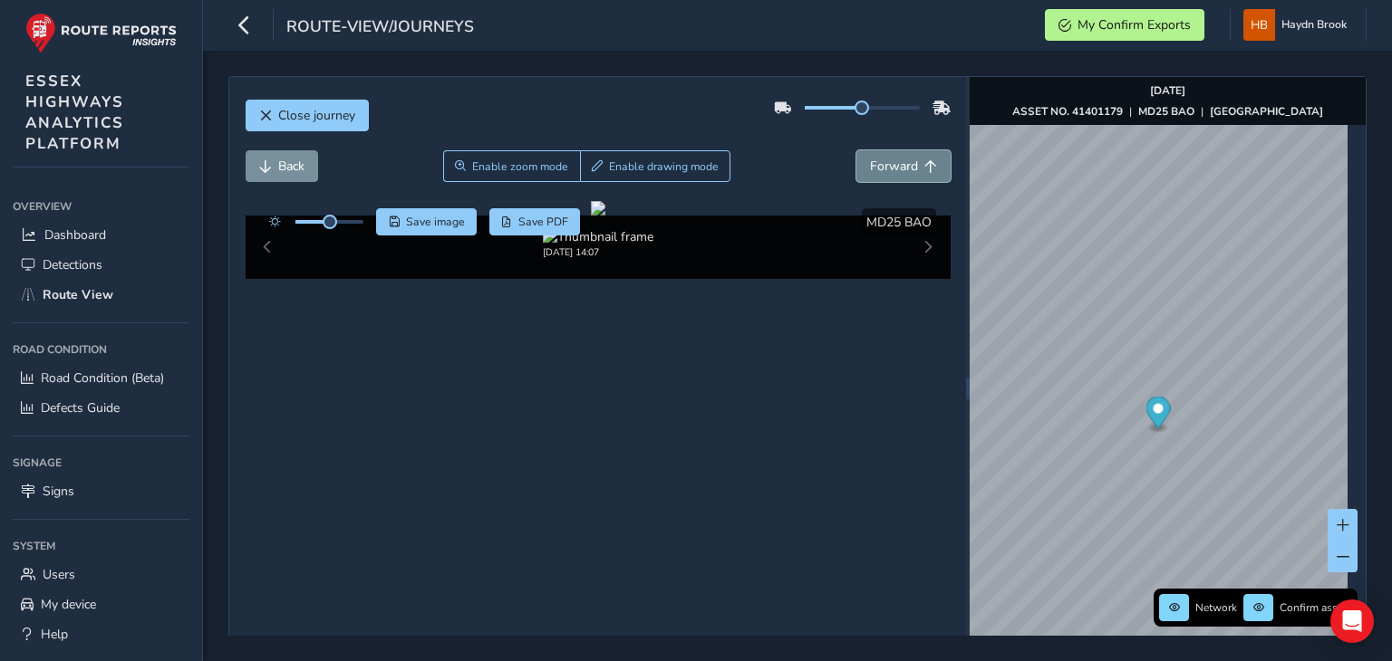
click at [896, 165] on span "Forward" at bounding box center [894, 166] width 48 height 17
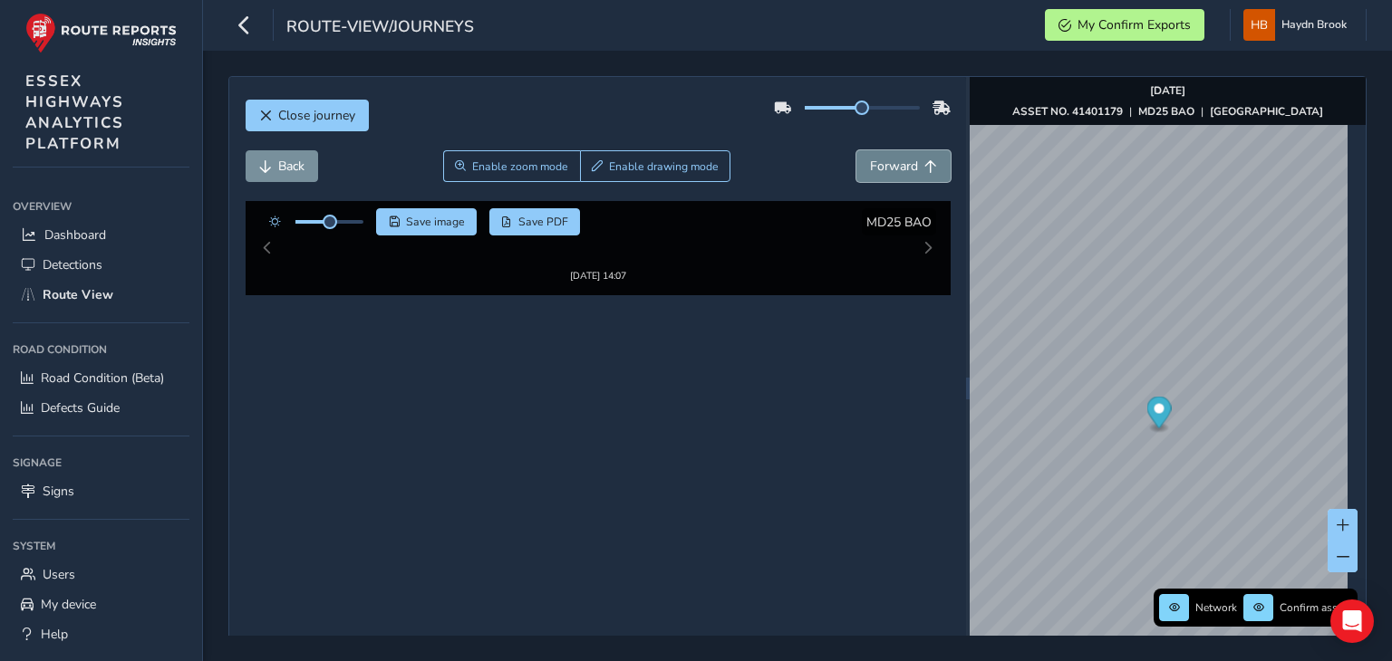
click at [896, 165] on span "Forward" at bounding box center [894, 166] width 48 height 17
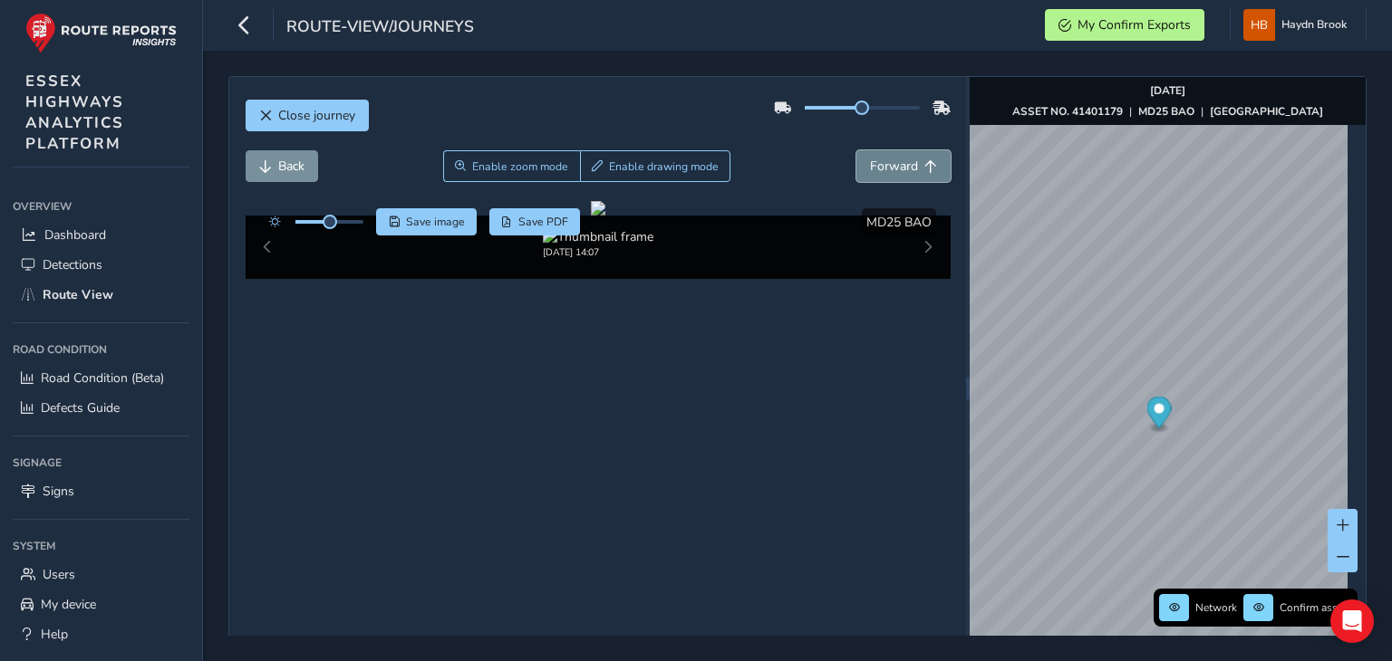
click at [896, 165] on span "Forward" at bounding box center [894, 166] width 48 height 17
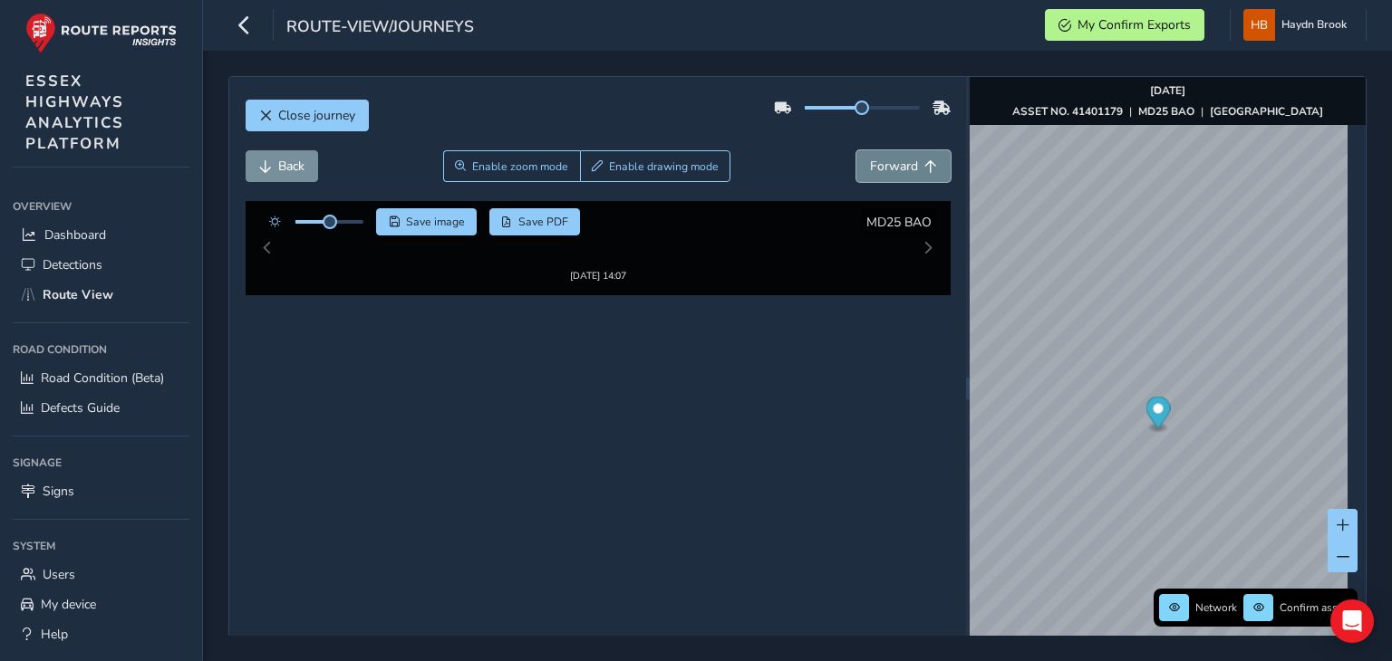
click at [896, 165] on span "Forward" at bounding box center [894, 166] width 48 height 17
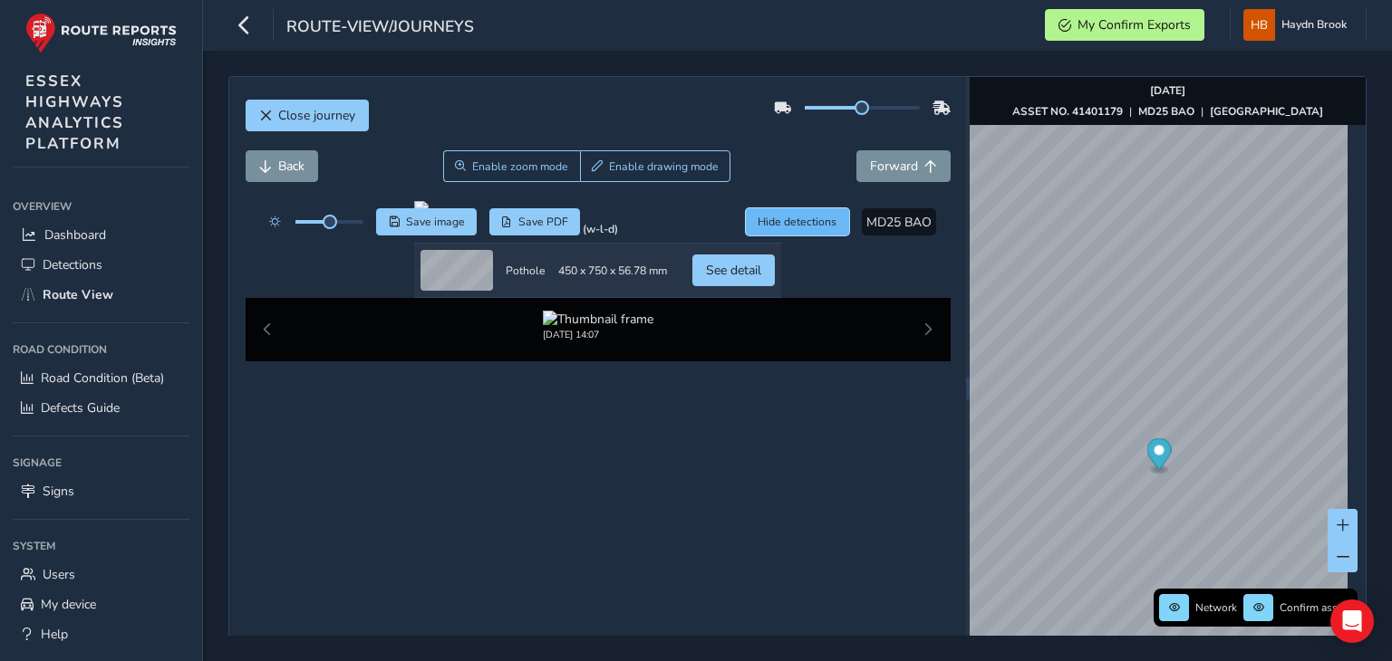
click at [757, 220] on span "Hide detections" at bounding box center [796, 222] width 79 height 14
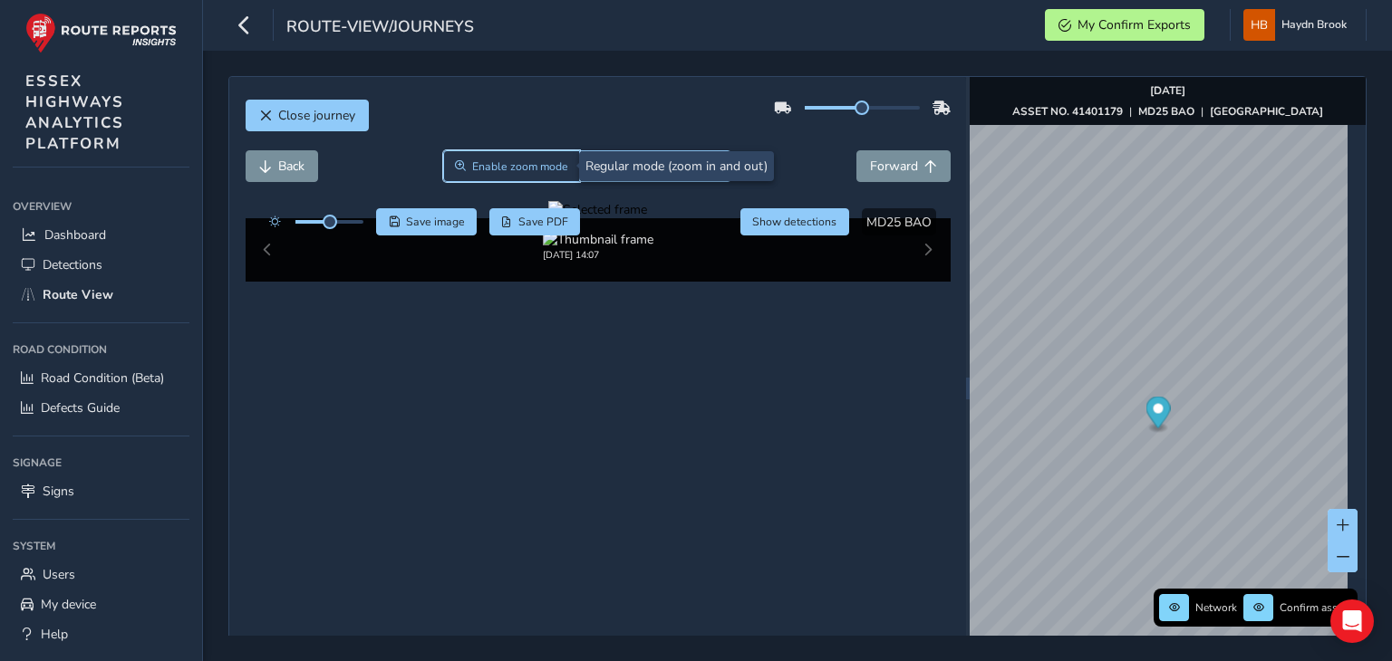
click at [504, 154] on button "Enable zoom mode" at bounding box center [512, 166] width 138 height 32
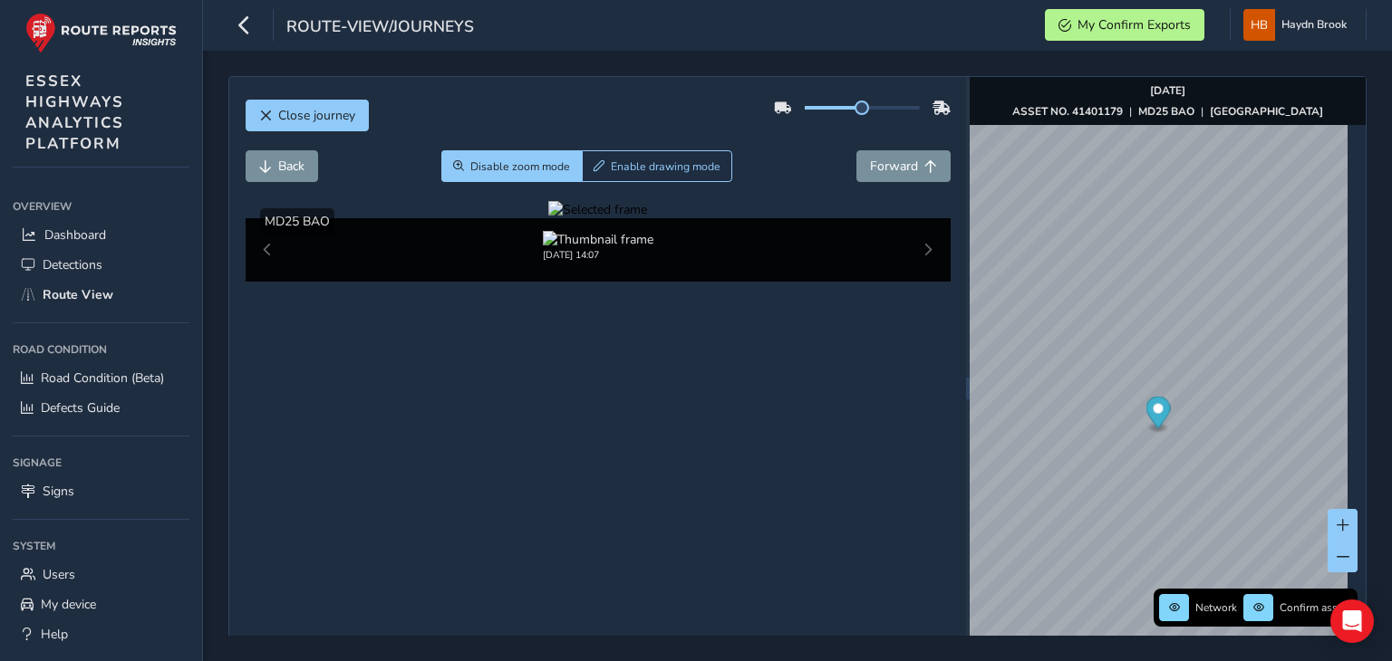
drag, startPoint x: 591, startPoint y: 356, endPoint x: 583, endPoint y: 364, distance: 10.9
click at [591, 218] on div at bounding box center [597, 209] width 99 height 17
click at [435, 399] on img at bounding box center [1330, 392] width 2609 height 1468
click at [877, 168] on span "Forward" at bounding box center [894, 166] width 48 height 17
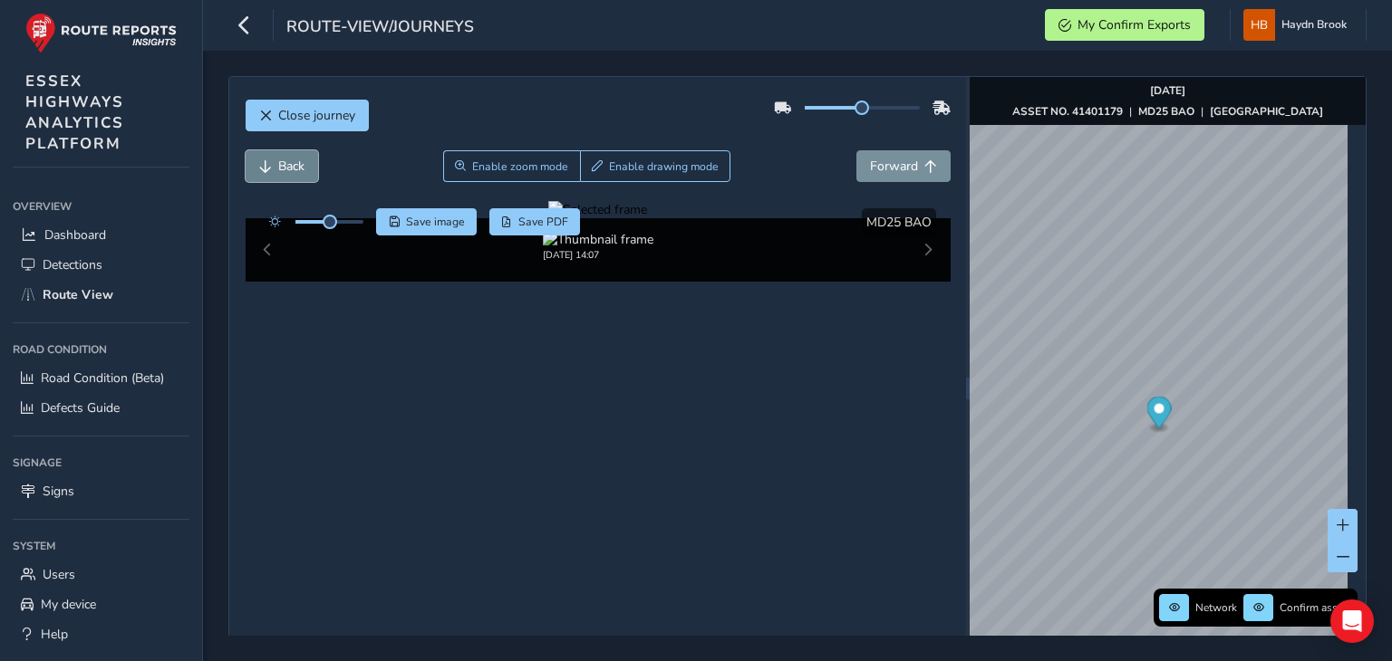
click at [288, 164] on span "Back" at bounding box center [291, 166] width 26 height 17
click at [548, 218] on div at bounding box center [597, 209] width 99 height 17
click at [440, 405] on img at bounding box center [1315, 374] width 2609 height 1468
click at [548, 218] on div at bounding box center [597, 209] width 99 height 17
click at [453, 408] on img at bounding box center [1280, 367] width 2609 height 1468
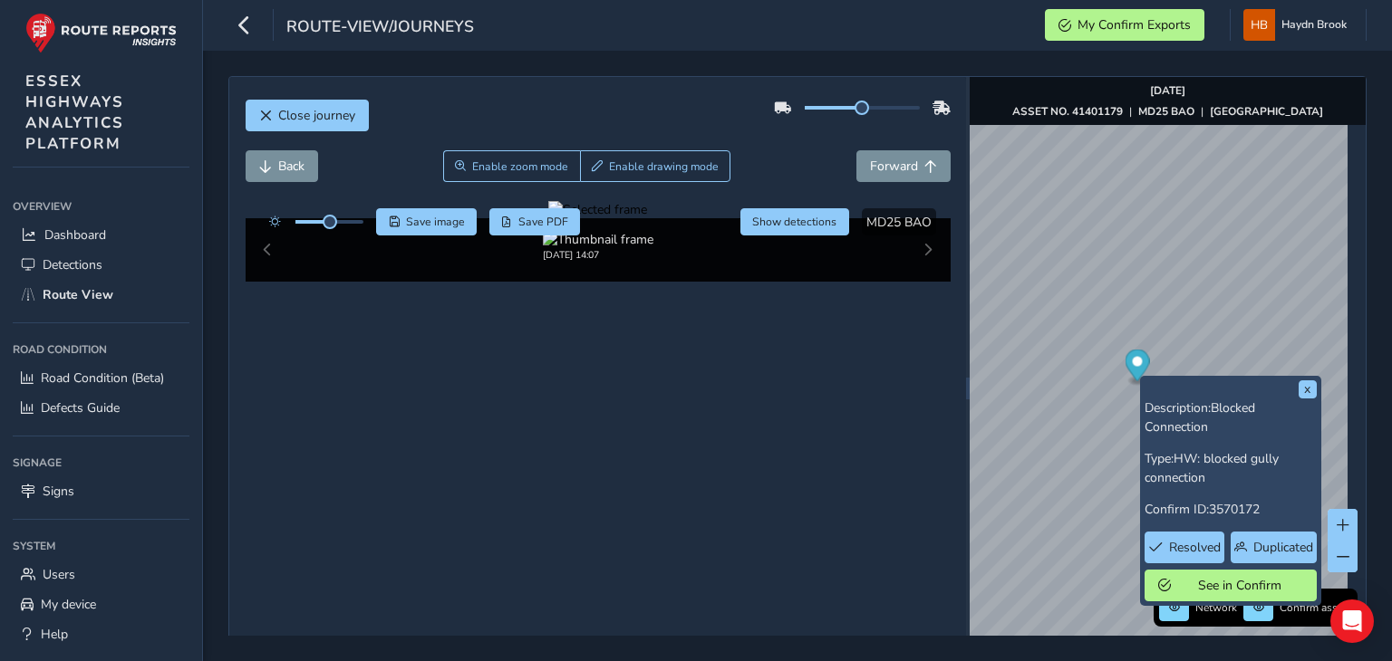
click at [548, 218] on div at bounding box center [597, 209] width 99 height 17
